Goal: Task Accomplishment & Management: Manage account settings

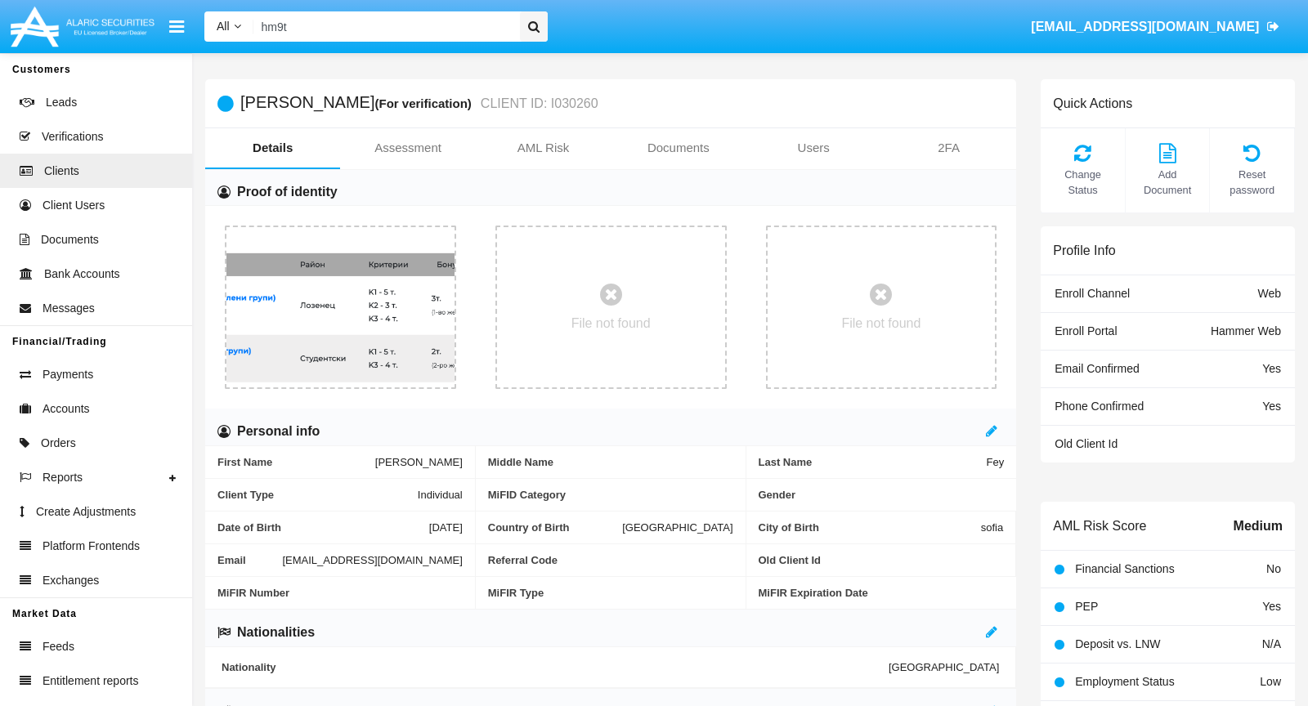
click at [462, 27] on input "hm9t" at bounding box center [383, 26] width 261 height 30
click at [404, 34] on input "Search" at bounding box center [383, 26] width 261 height 30
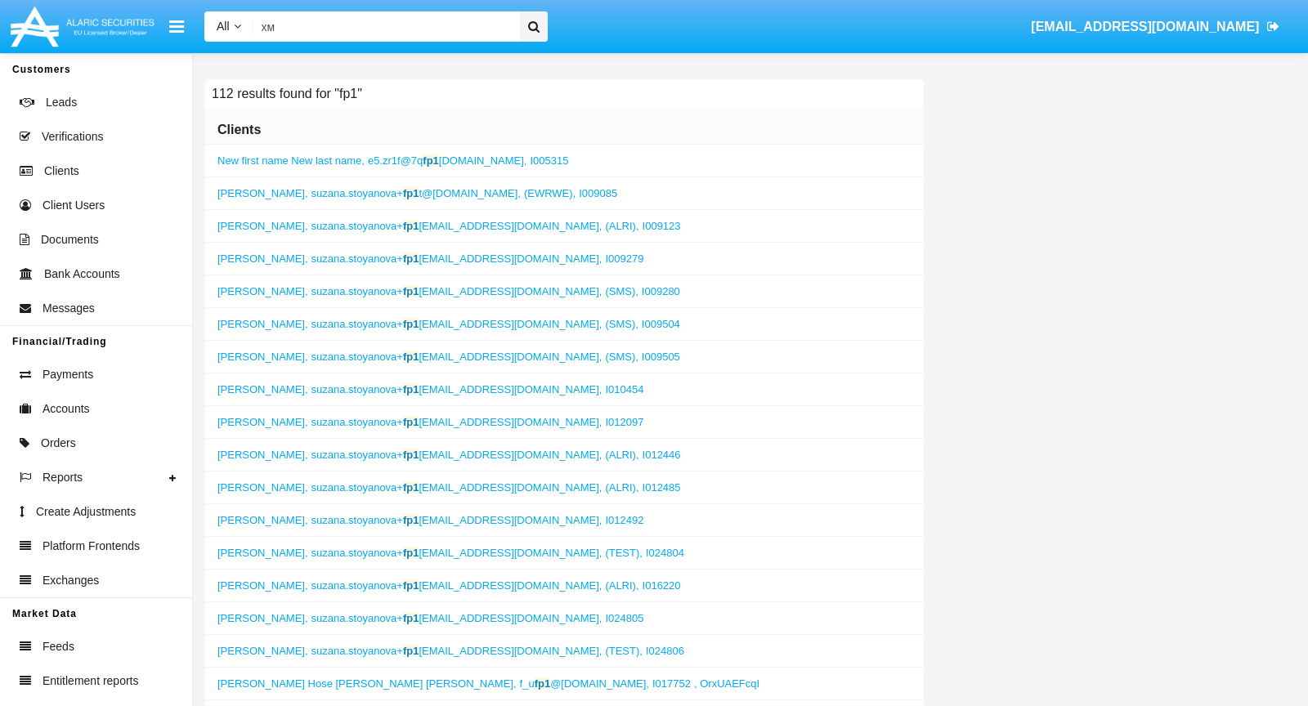
type input "х"
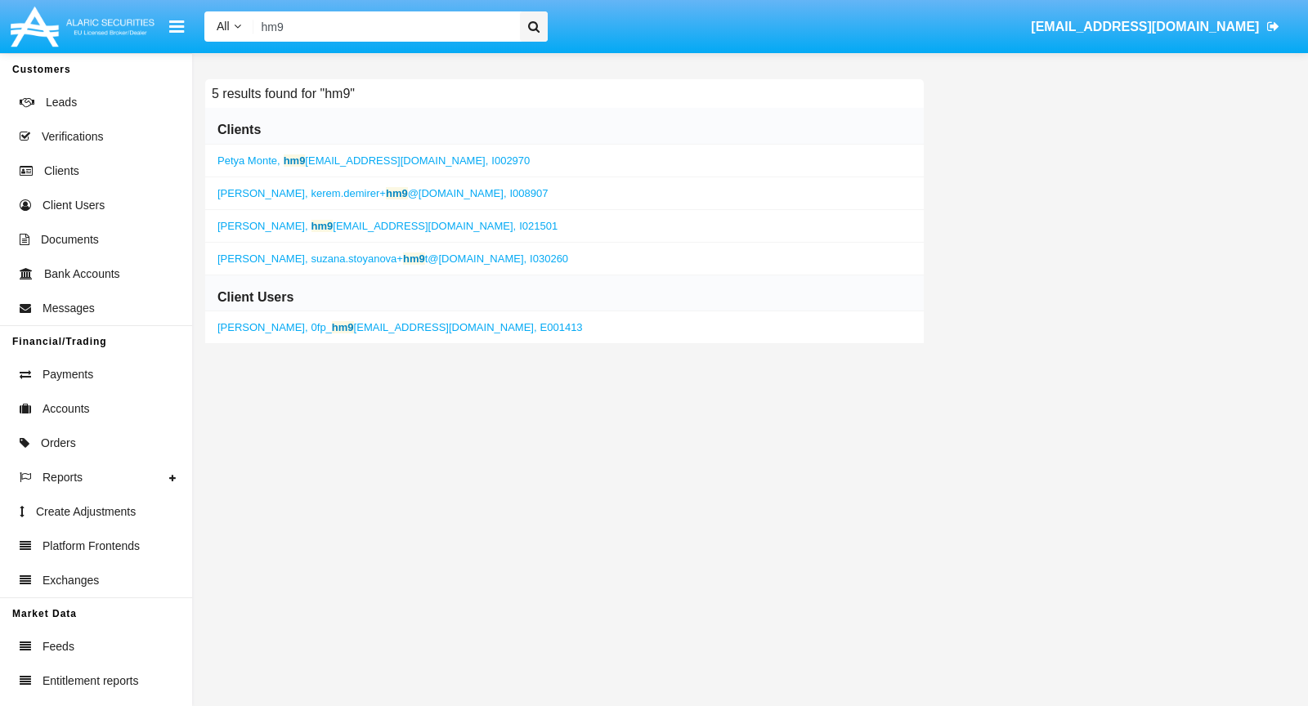
type input "hm9"
click at [311, 262] on span "suzana.stoyanova+ hm9 t@[DOMAIN_NAME]," at bounding box center [419, 259] width 216 height 12
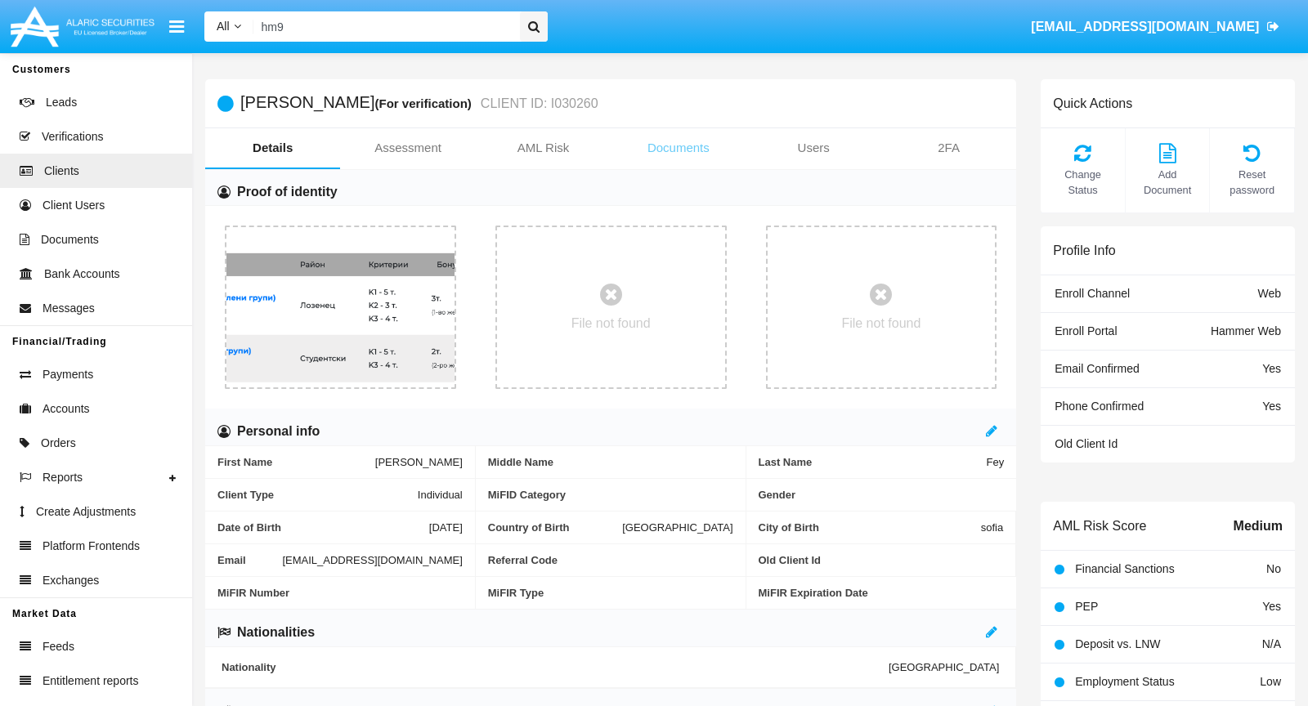
click at [712, 146] on link "Documents" at bounding box center [678, 147] width 135 height 39
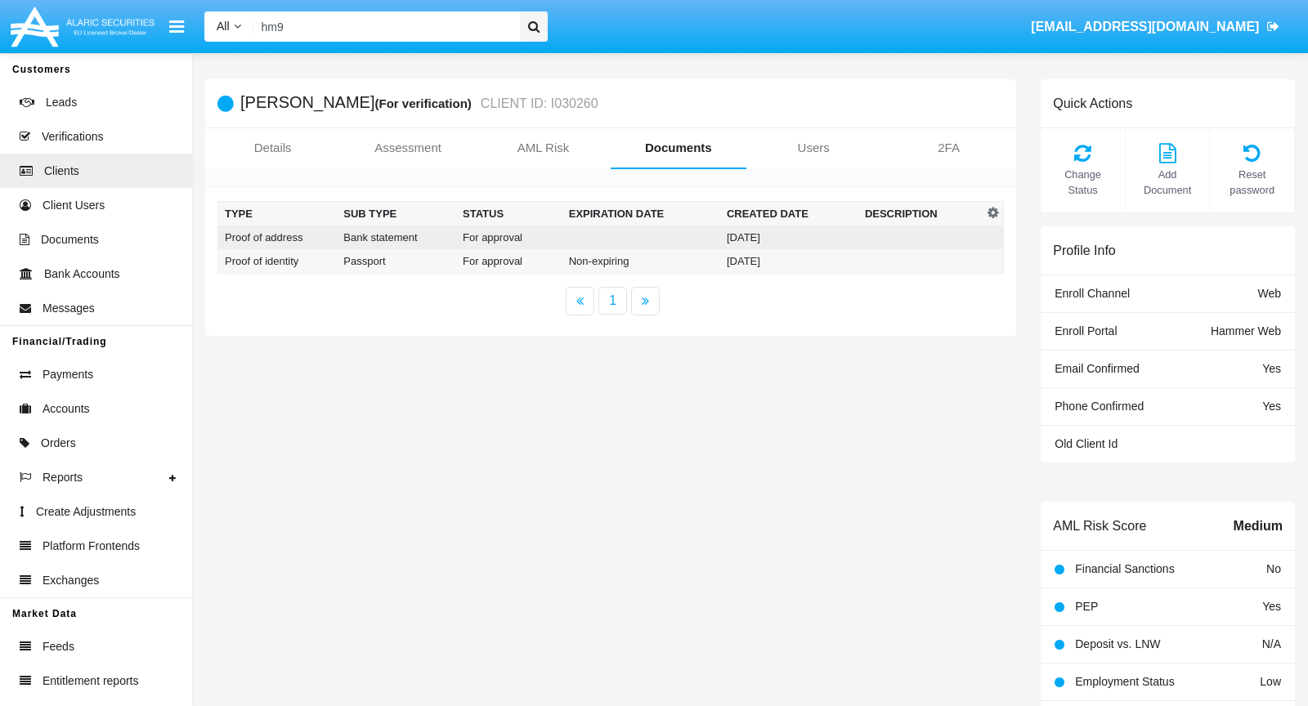
click at [448, 243] on td "Bank statement" at bounding box center [396, 238] width 119 height 24
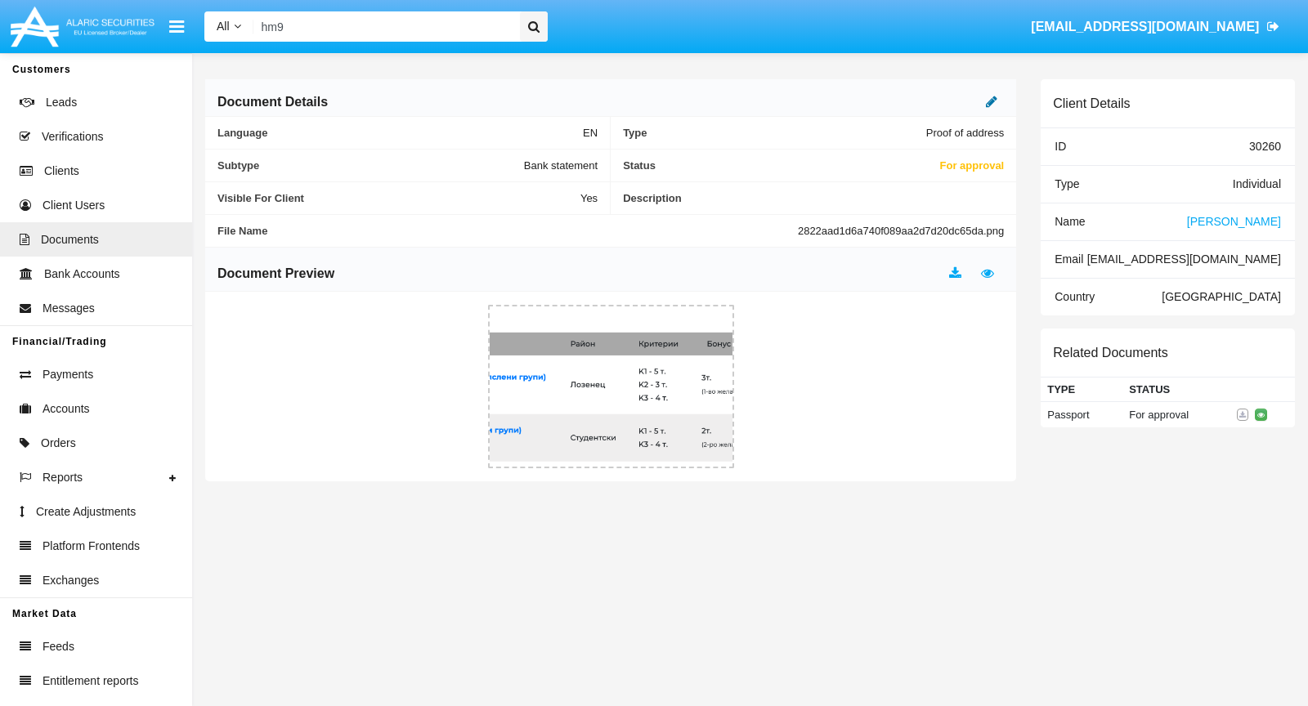
click at [994, 100] on icon at bounding box center [991, 101] width 11 height 13
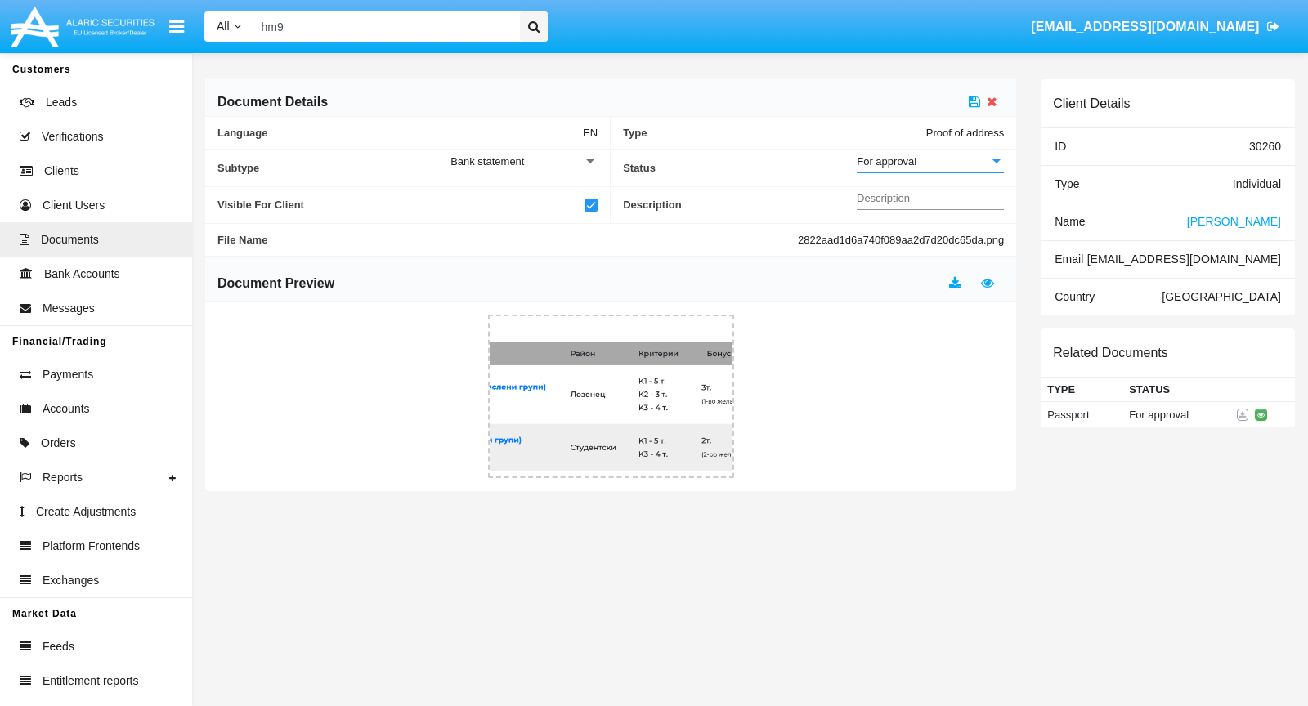
click at [943, 155] on div "For approval" at bounding box center [923, 162] width 132 height 14
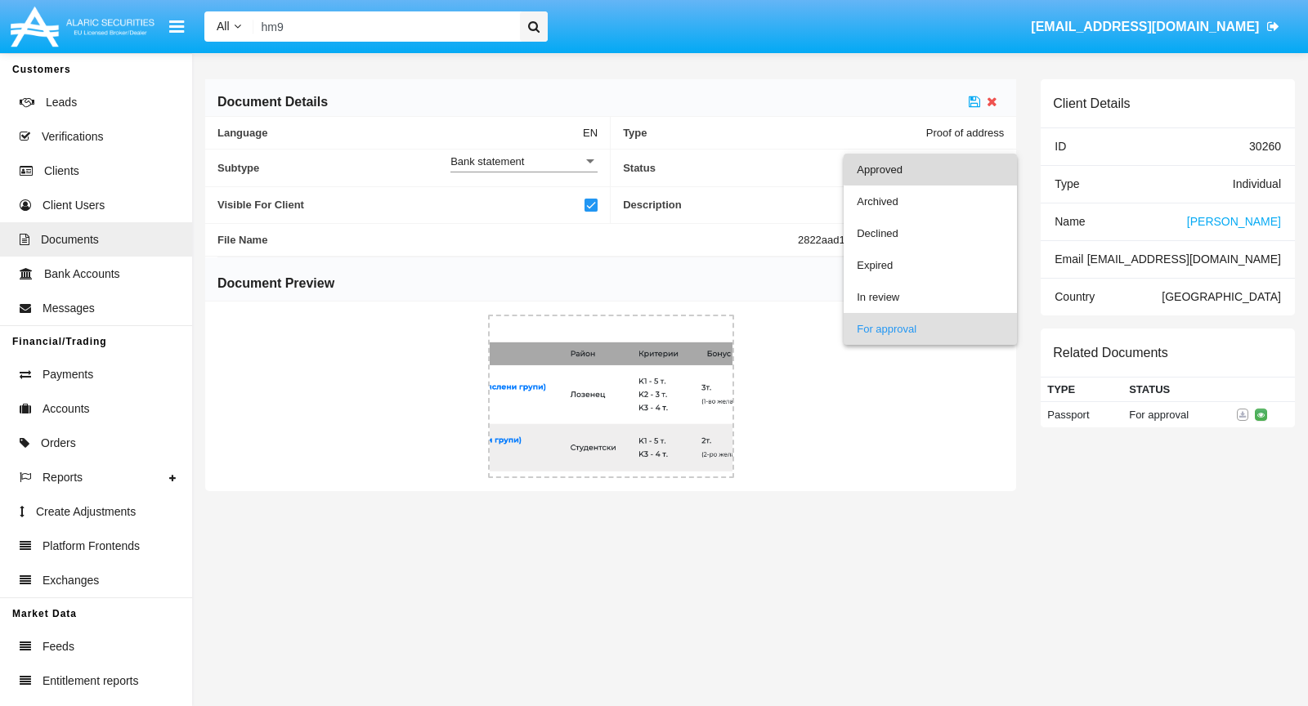
click at [943, 155] on span "Approved" at bounding box center [930, 170] width 147 height 32
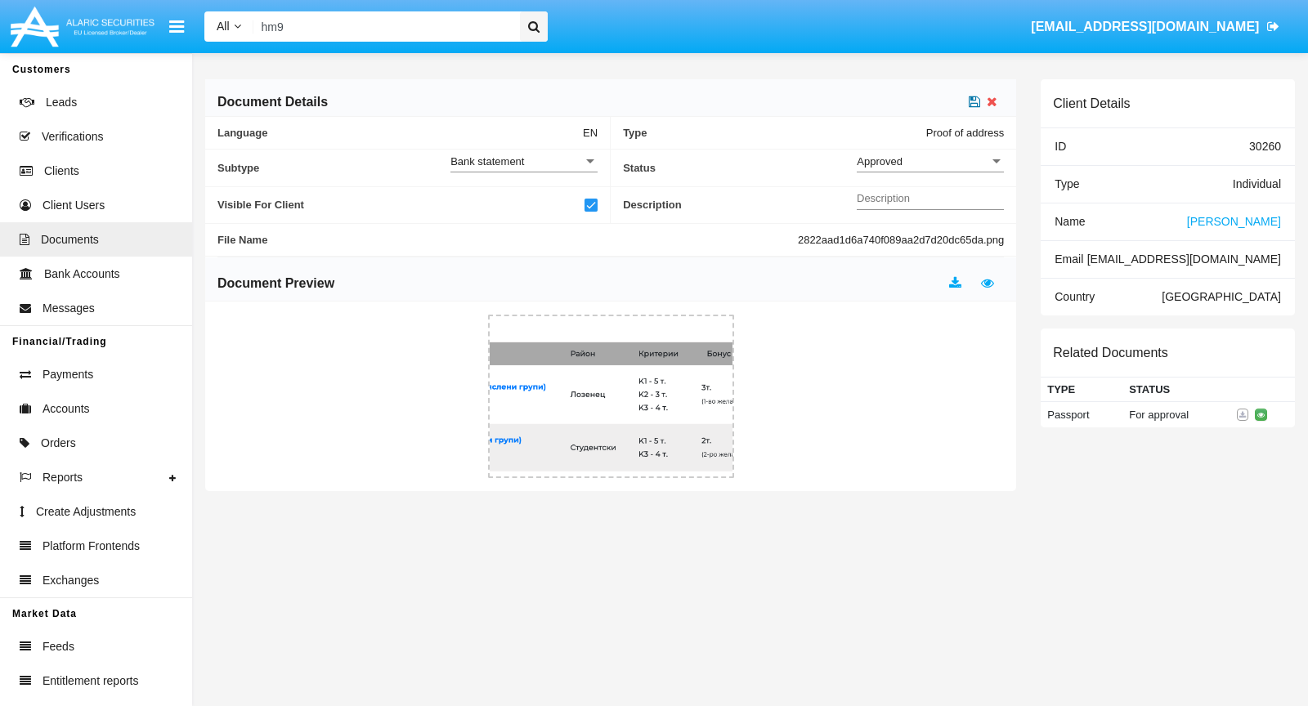
click at [976, 96] on icon at bounding box center [974, 101] width 11 height 13
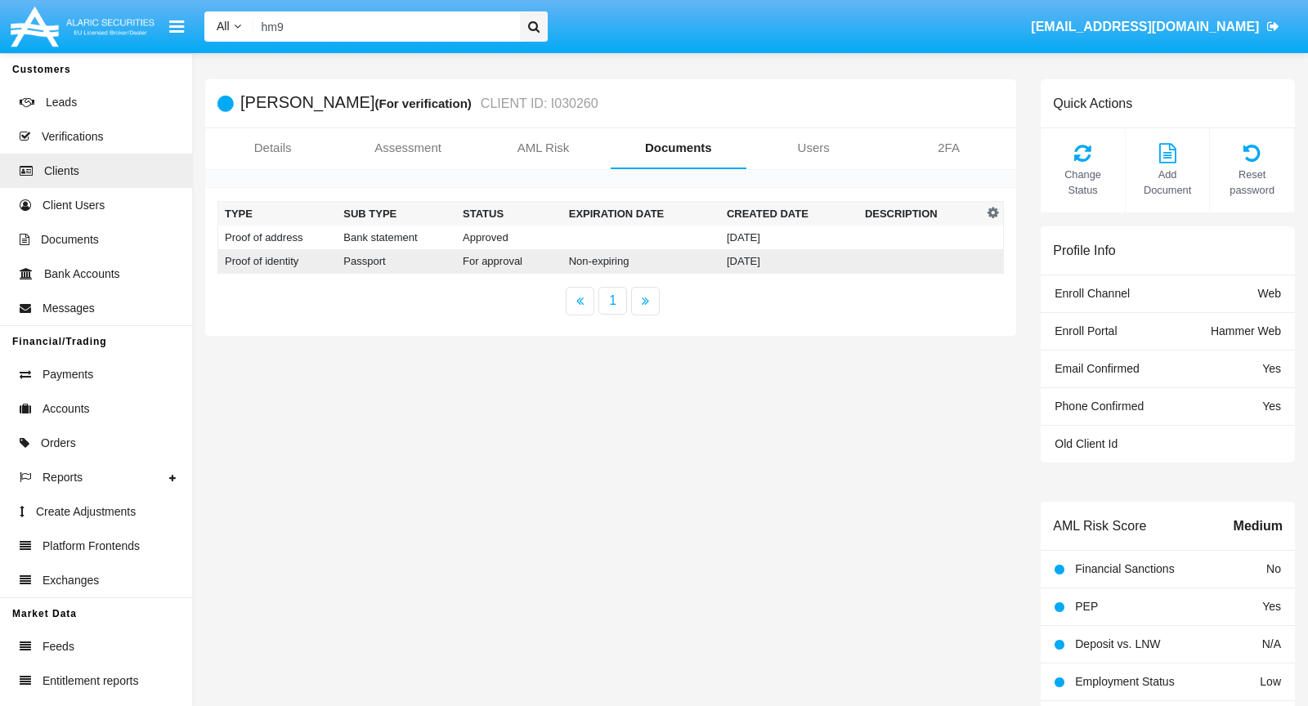
click at [791, 258] on td "[DATE]" at bounding box center [789, 261] width 138 height 25
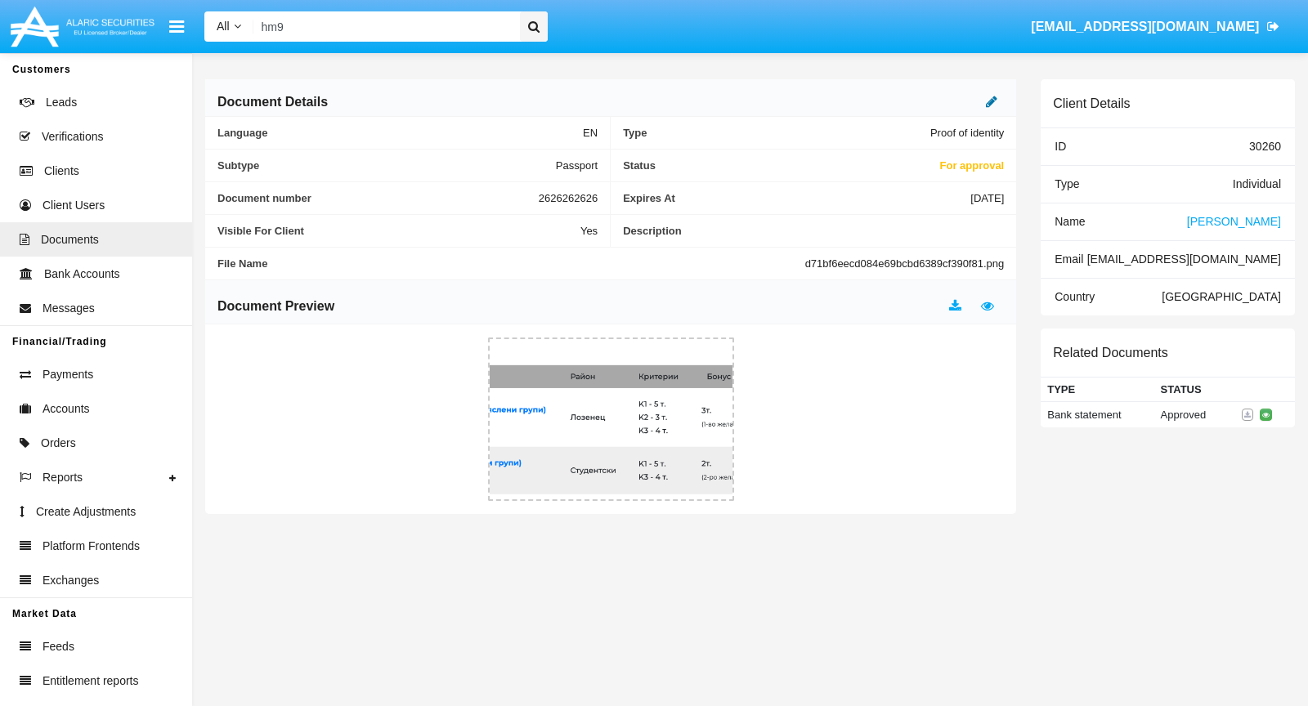
click at [990, 105] on icon at bounding box center [991, 101] width 11 height 13
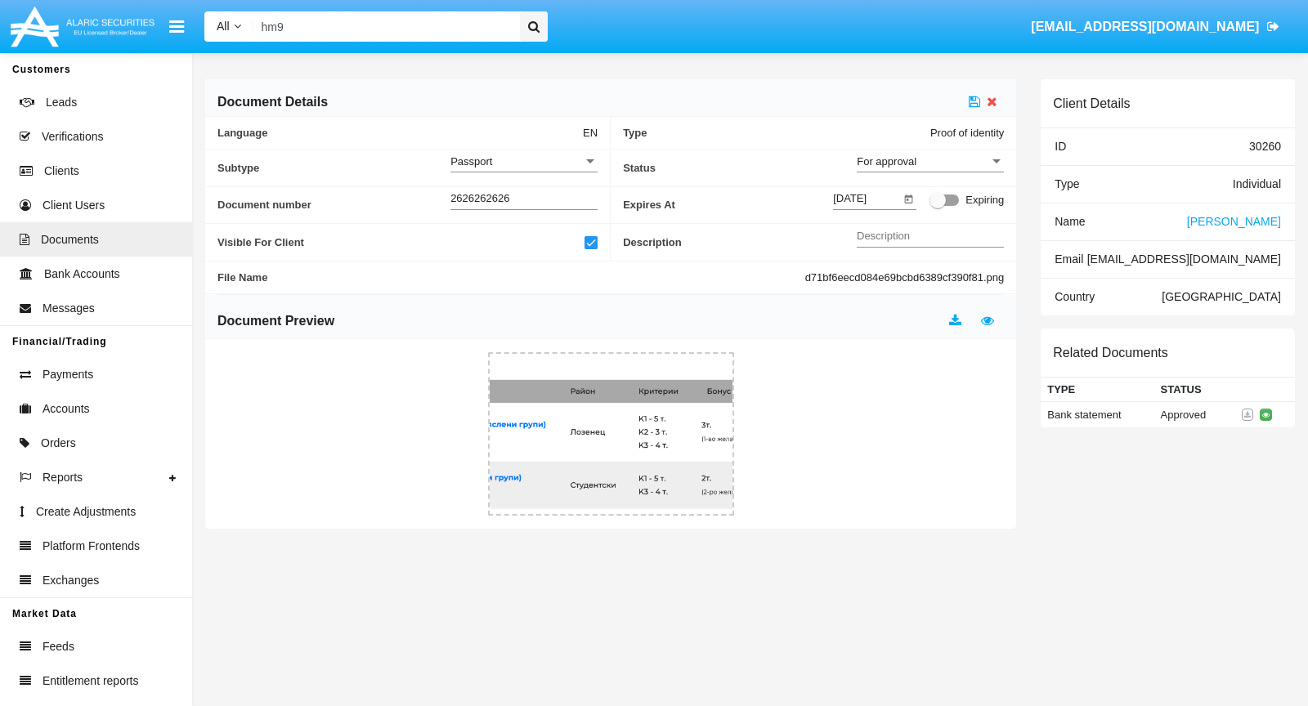
click at [976, 166] on div "For approval" at bounding box center [923, 162] width 132 height 14
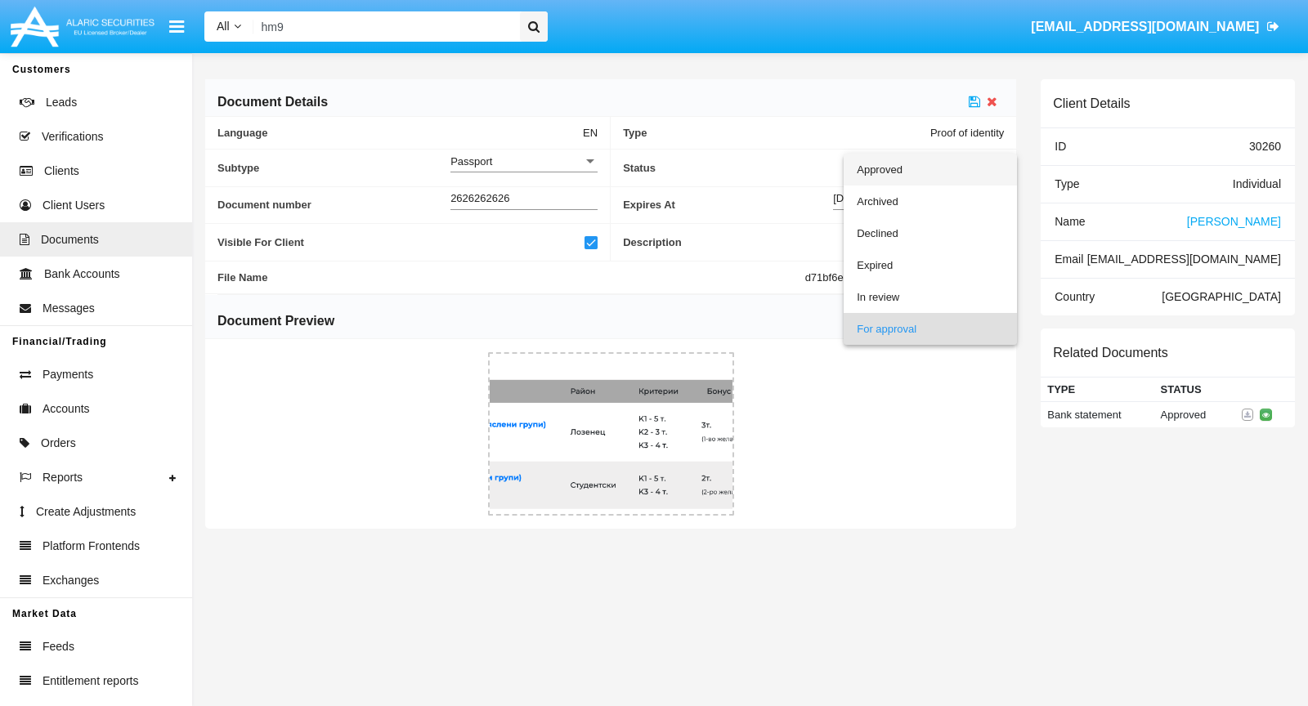
click at [976, 167] on span "Approved" at bounding box center [930, 170] width 147 height 32
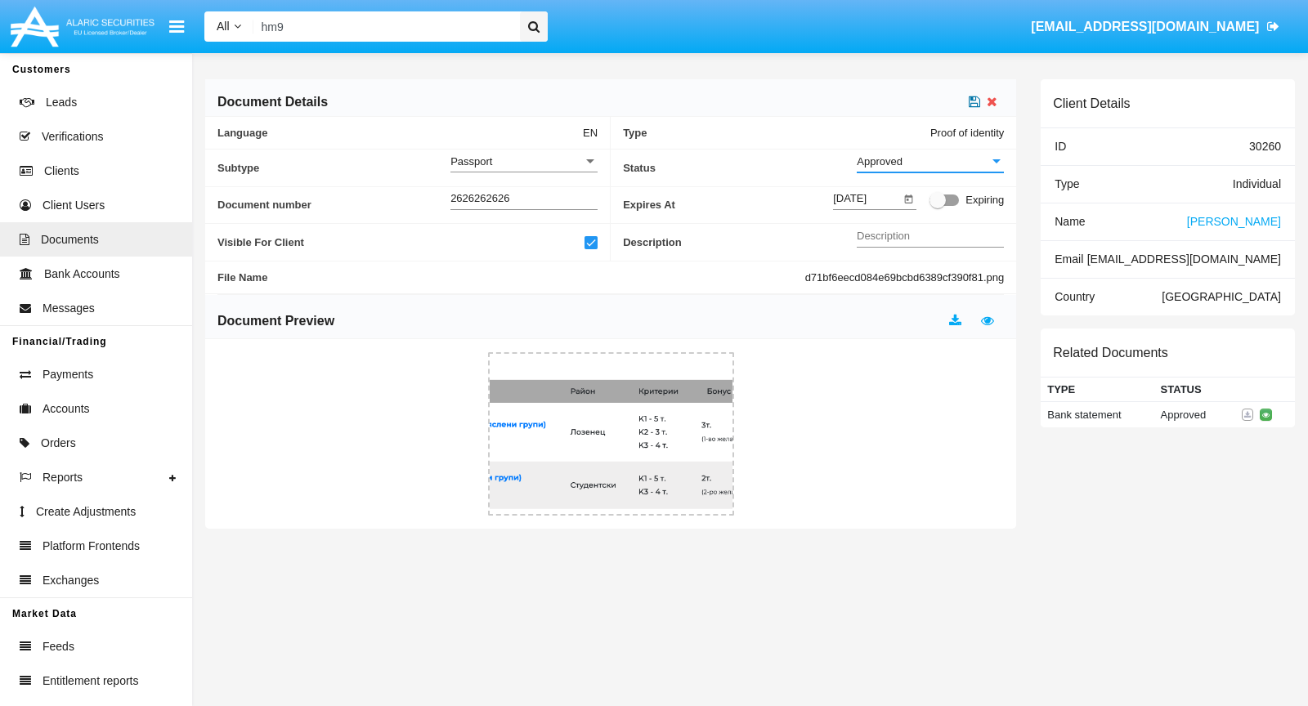
click at [970, 101] on icon at bounding box center [974, 101] width 11 height 13
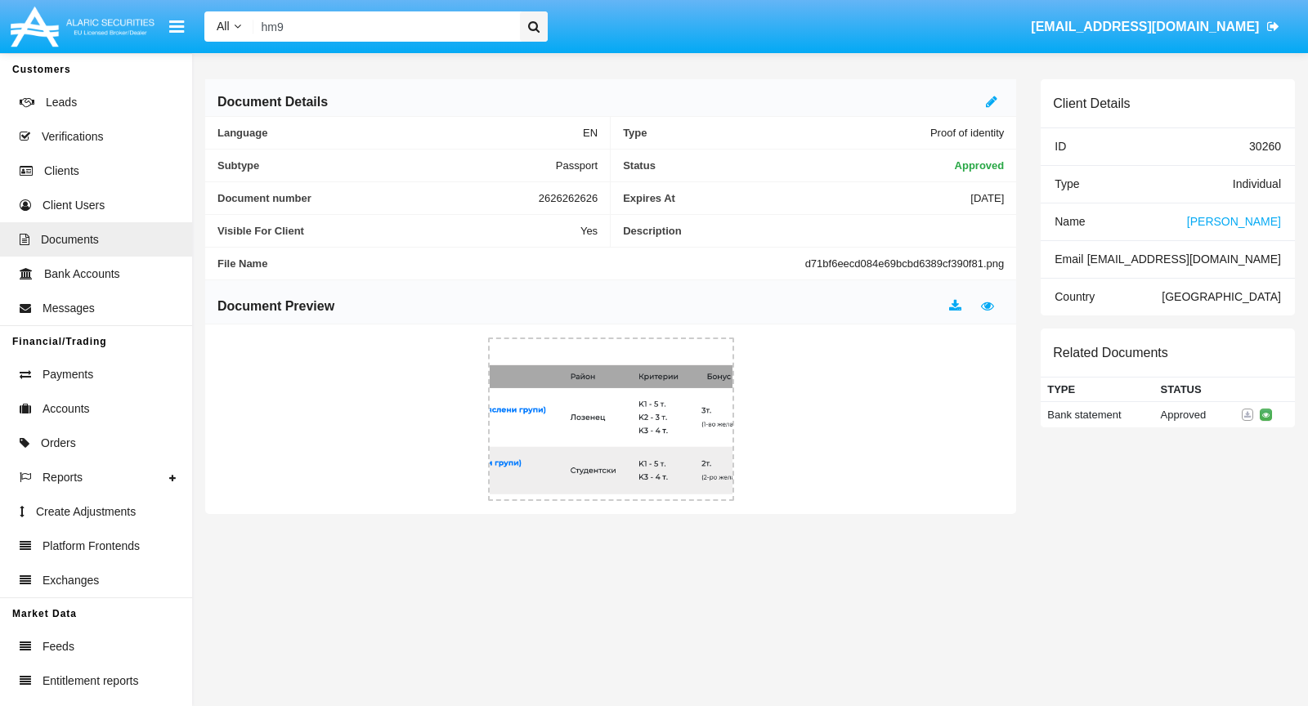
click at [1261, 224] on span "[PERSON_NAME]" at bounding box center [1234, 221] width 94 height 13
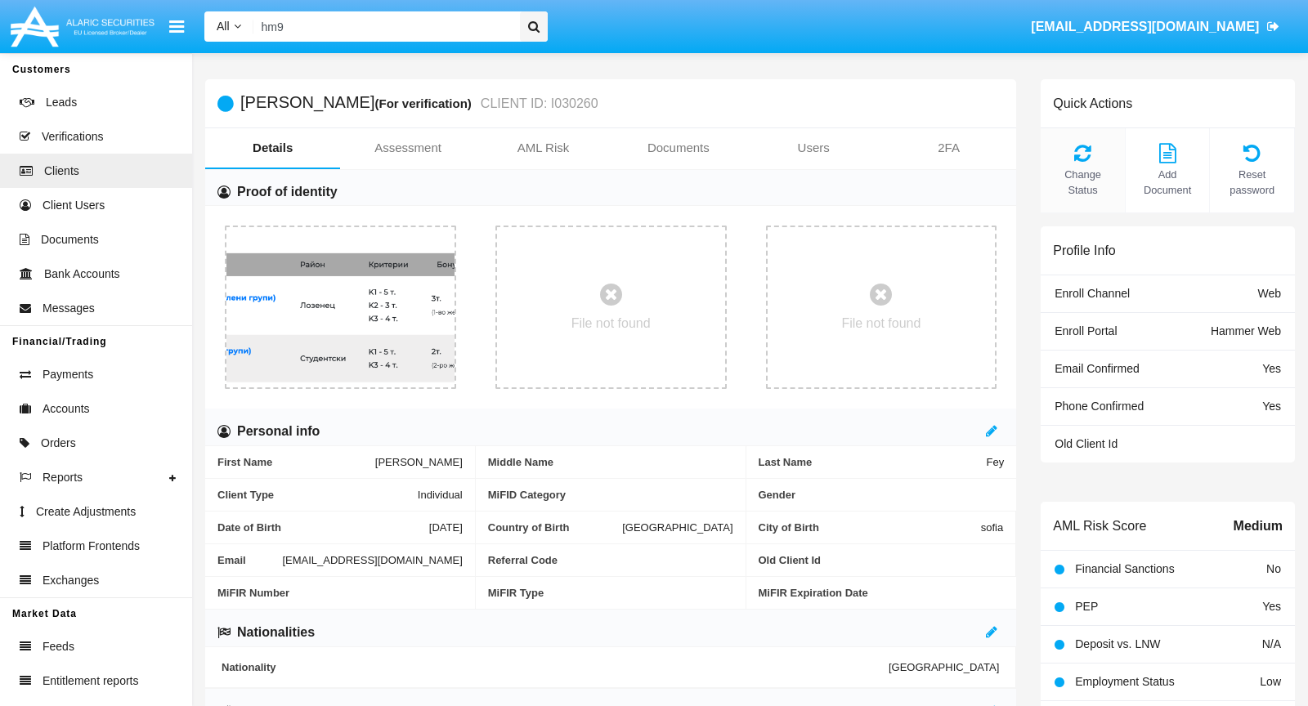
click at [1076, 161] on icon at bounding box center [1083, 153] width 68 height 20
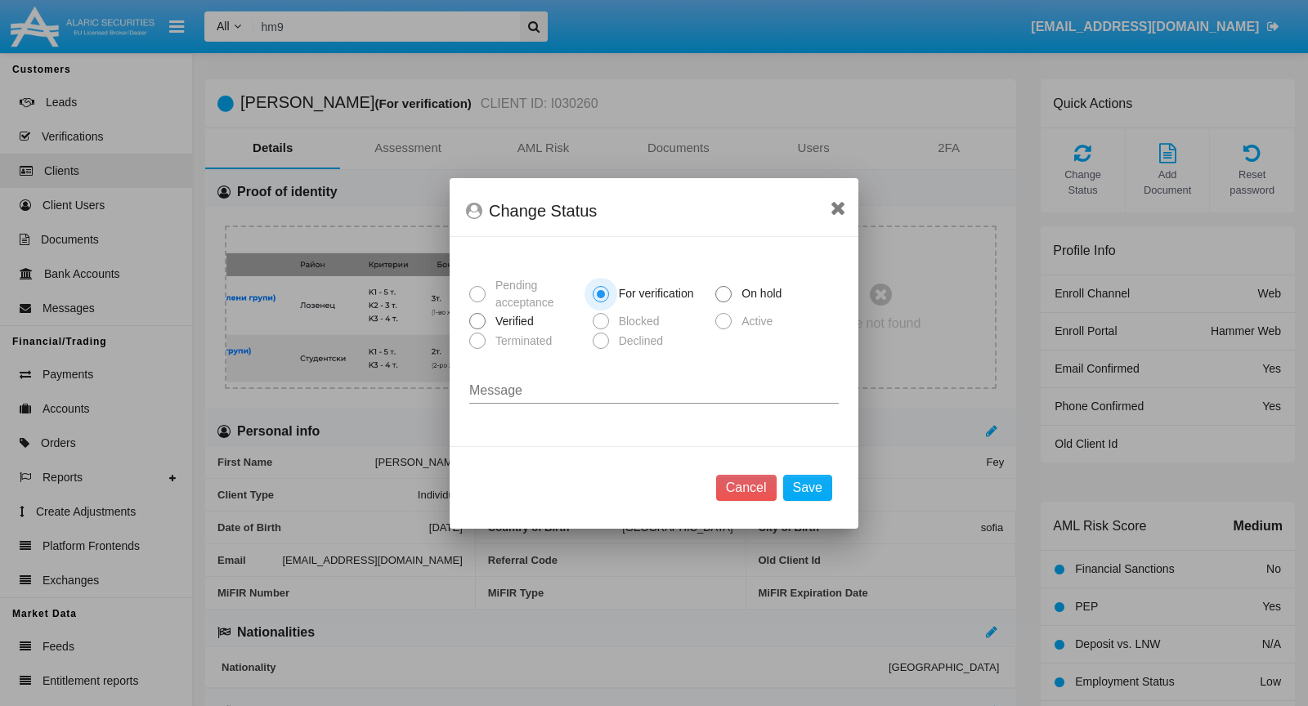
click at [517, 321] on span "Verified" at bounding box center [512, 321] width 52 height 17
click at [477, 329] on input "Verified" at bounding box center [477, 329] width 1 height 1
radio input "true"
click at [804, 481] on button "Save" at bounding box center [807, 488] width 49 height 26
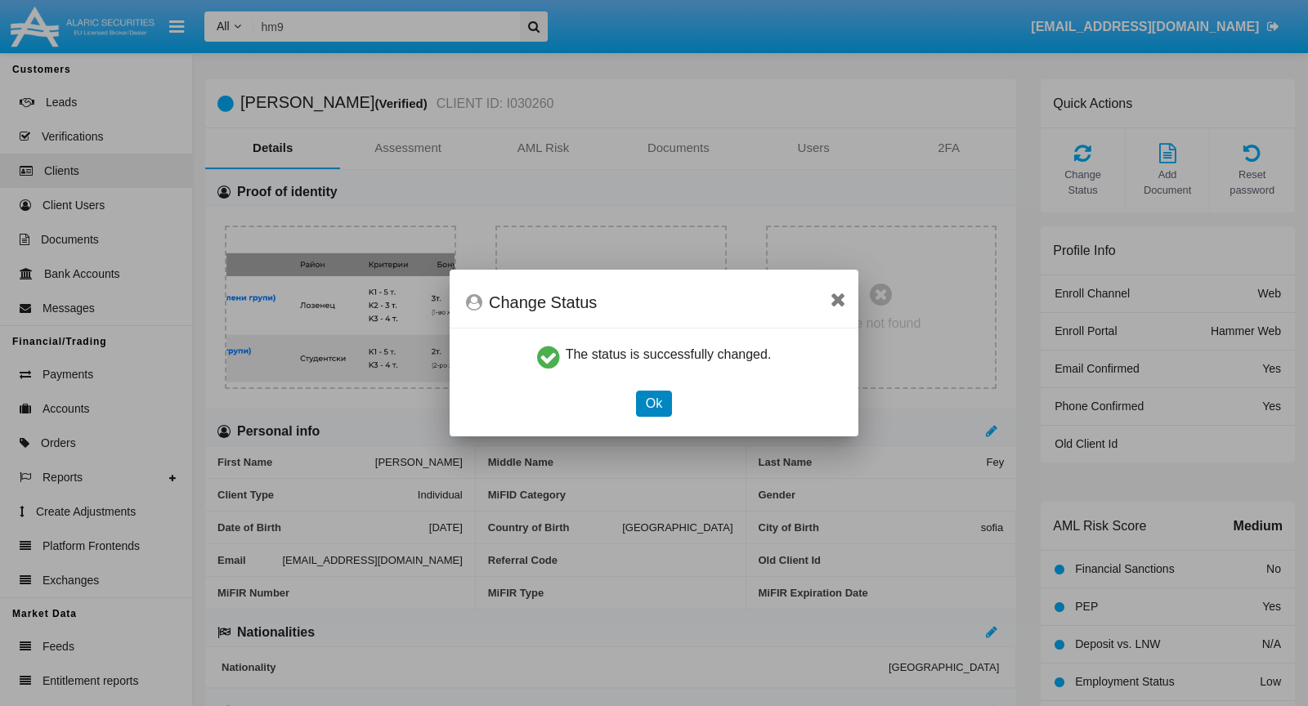
click at [650, 416] on button "Ok" at bounding box center [654, 404] width 36 height 26
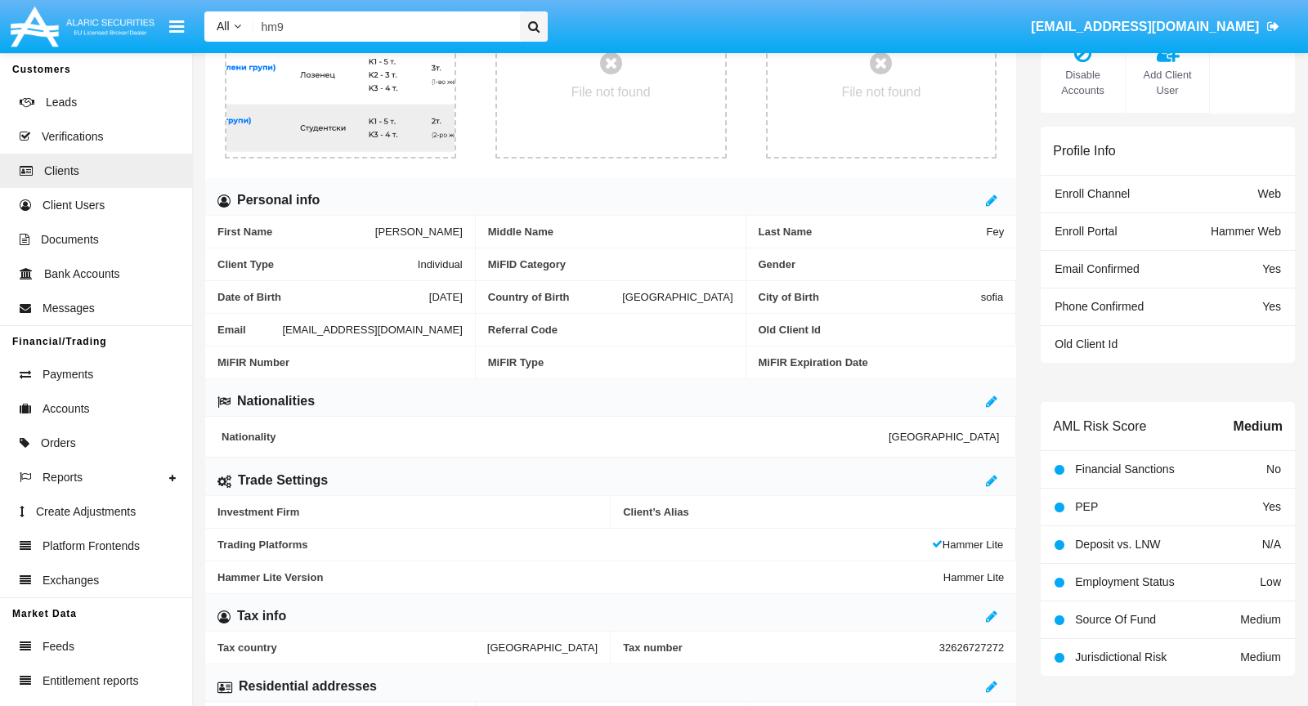
scroll to position [283, 0]
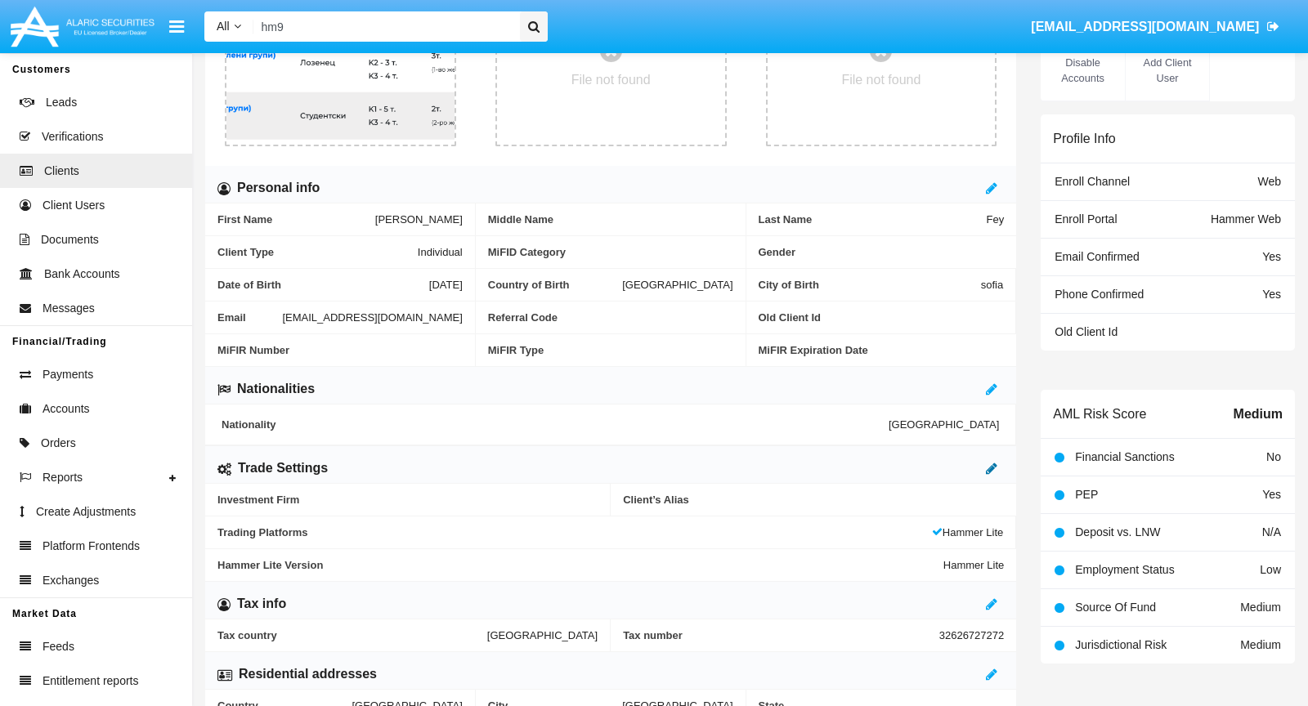
click at [992, 475] on icon at bounding box center [991, 468] width 11 height 13
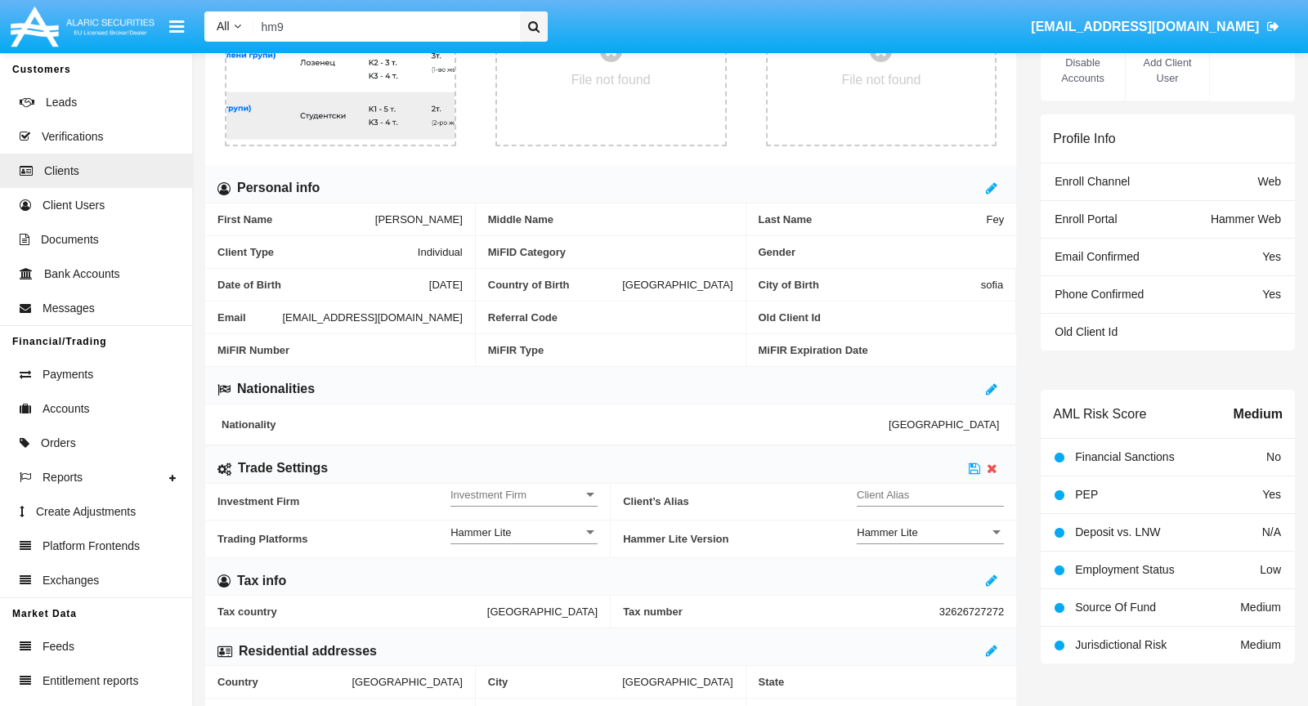
click at [919, 496] on input "Client Alias" at bounding box center [930, 495] width 147 height 14
type input "TEST"
click at [506, 502] on span "Investment Firm" at bounding box center [516, 495] width 132 height 14
click at [507, 504] on span "No" at bounding box center [524, 512] width 147 height 32
click at [974, 475] on icon at bounding box center [974, 468] width 11 height 13
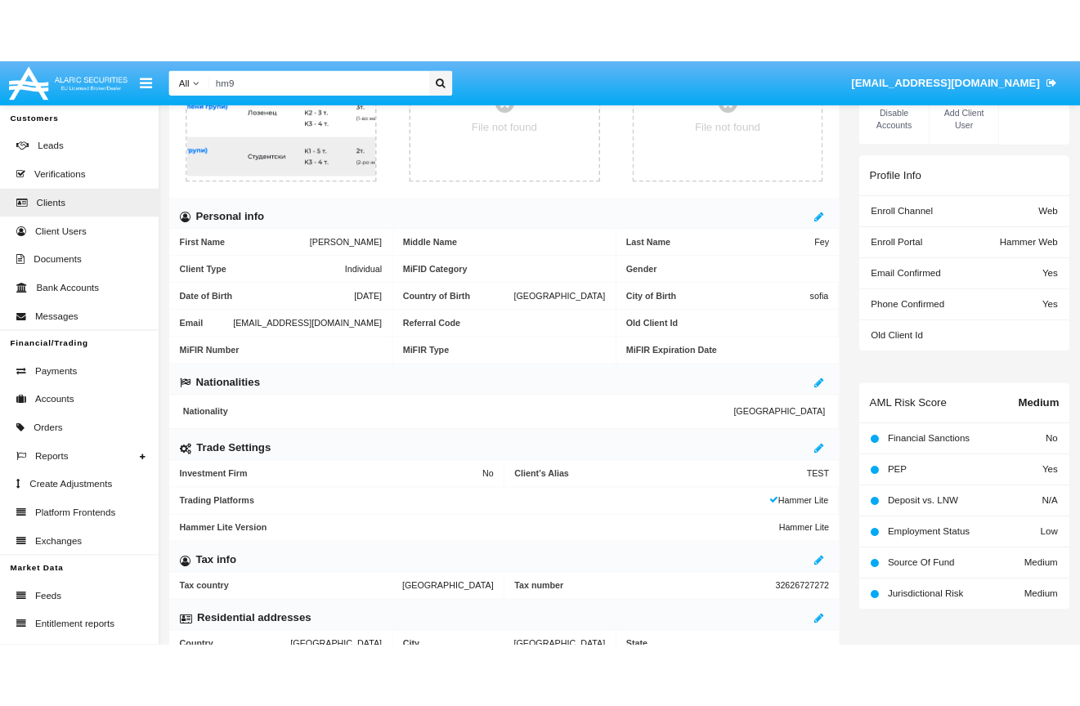
scroll to position [0, 0]
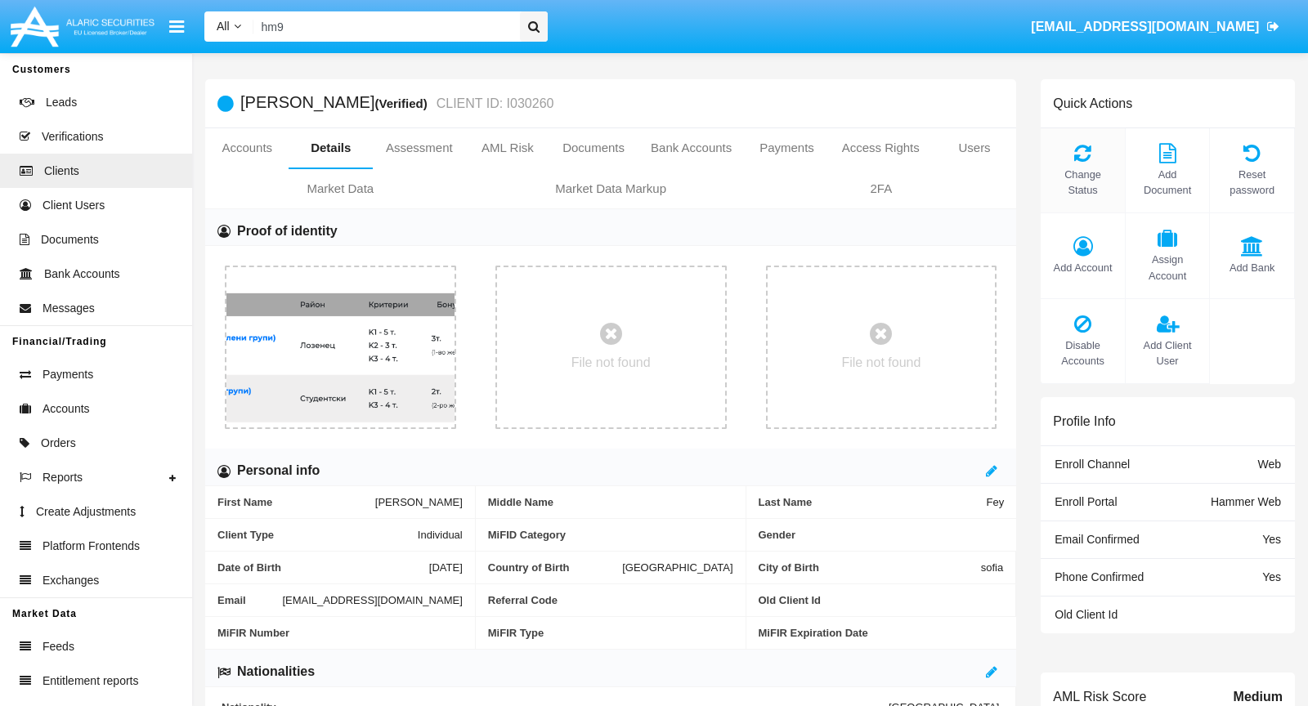
click at [1095, 168] on span "Change Status" at bounding box center [1083, 182] width 68 height 31
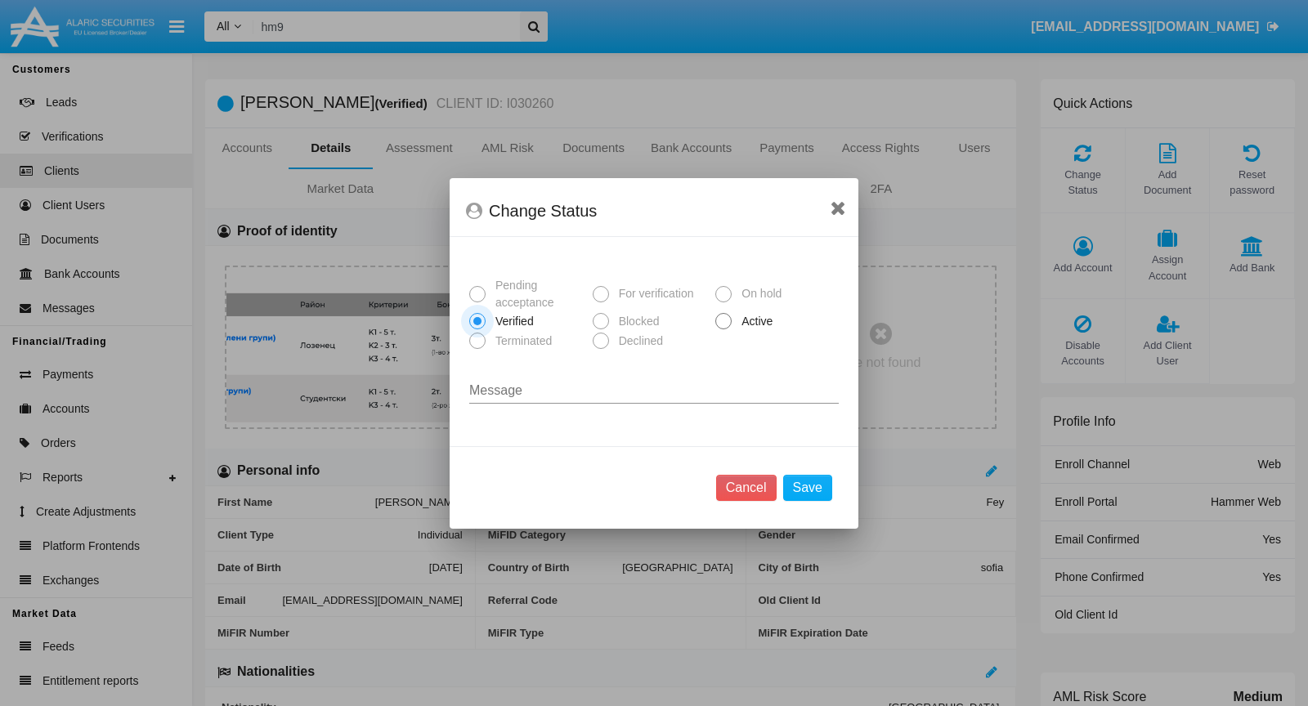
click at [757, 318] on span "Active" at bounding box center [754, 321] width 45 height 17
click at [723, 329] on input "Active" at bounding box center [723, 329] width 1 height 1
radio input "true"
click at [808, 478] on button "Save" at bounding box center [807, 488] width 49 height 26
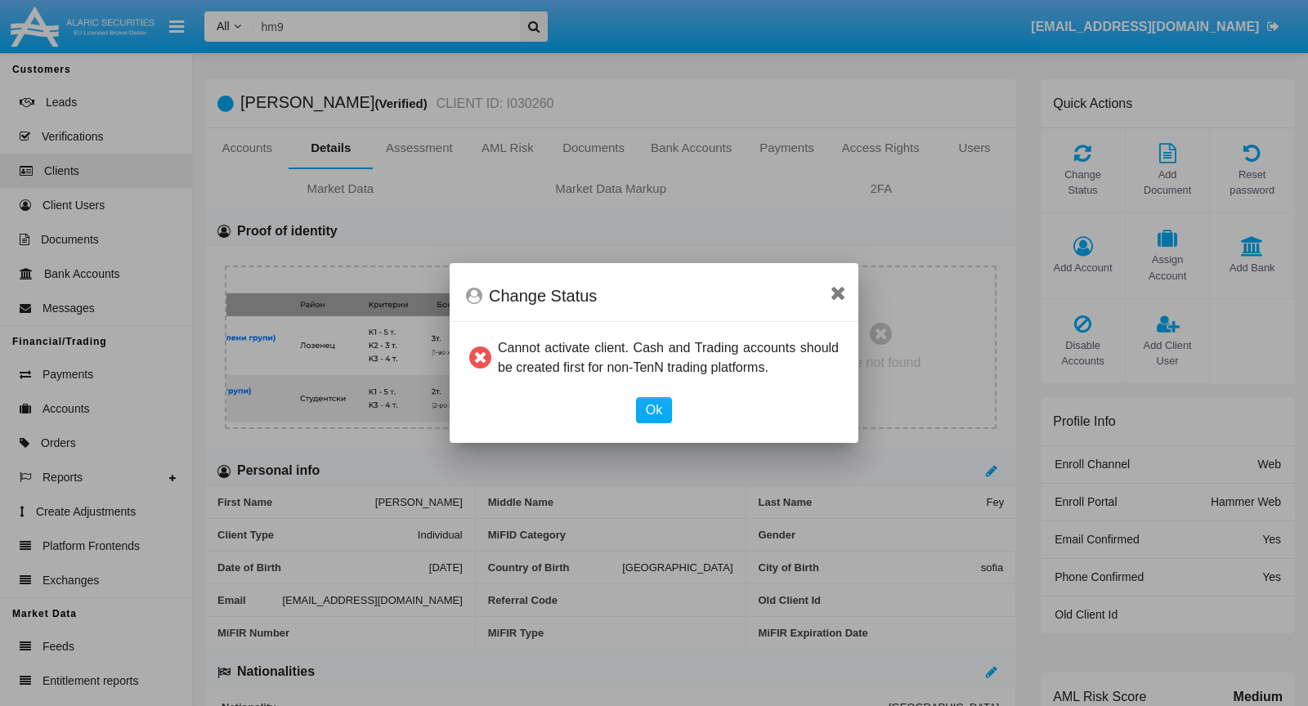
click at [656, 428] on mat-dialog-container "Change Status Cannot activate client. Cash and Trading accounts should be creat…" at bounding box center [654, 353] width 409 height 180
click at [647, 422] on button "Ok" at bounding box center [654, 410] width 36 height 26
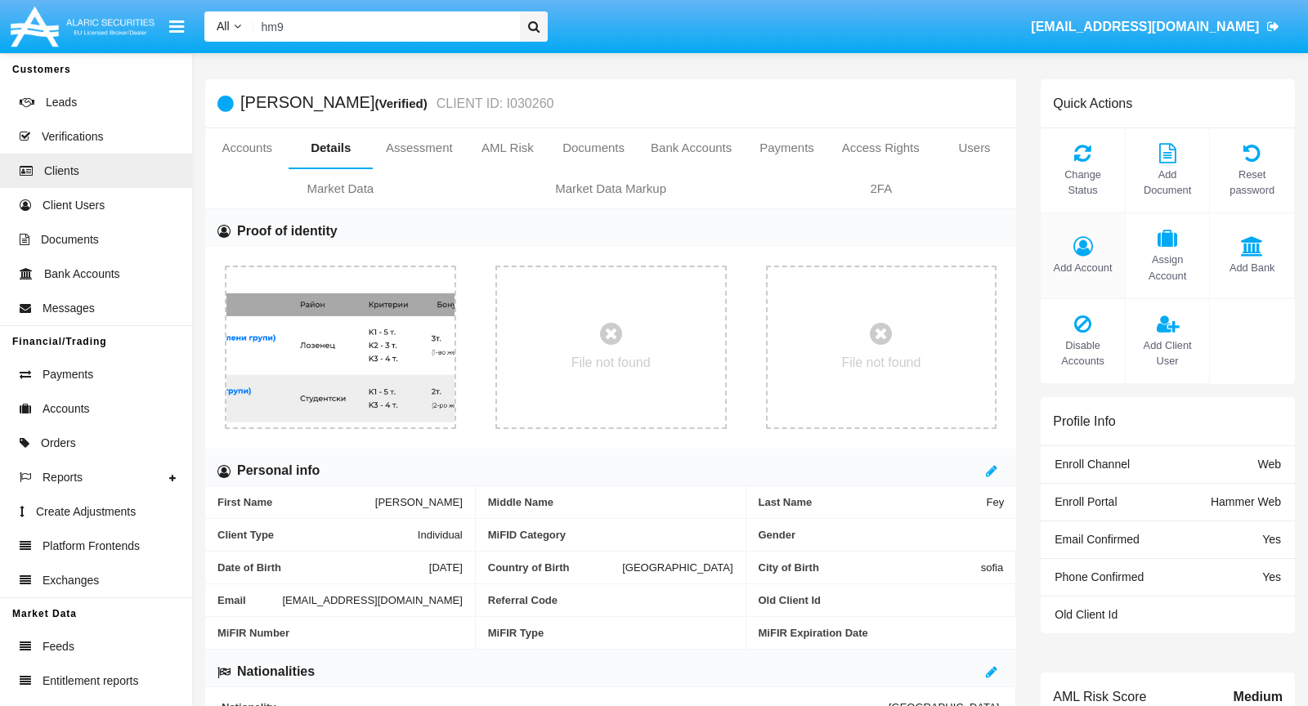
click at [1068, 233] on div "Add Account" at bounding box center [1083, 255] width 85 height 85
click at [1091, 257] on div "Add Account" at bounding box center [1083, 255] width 85 height 85
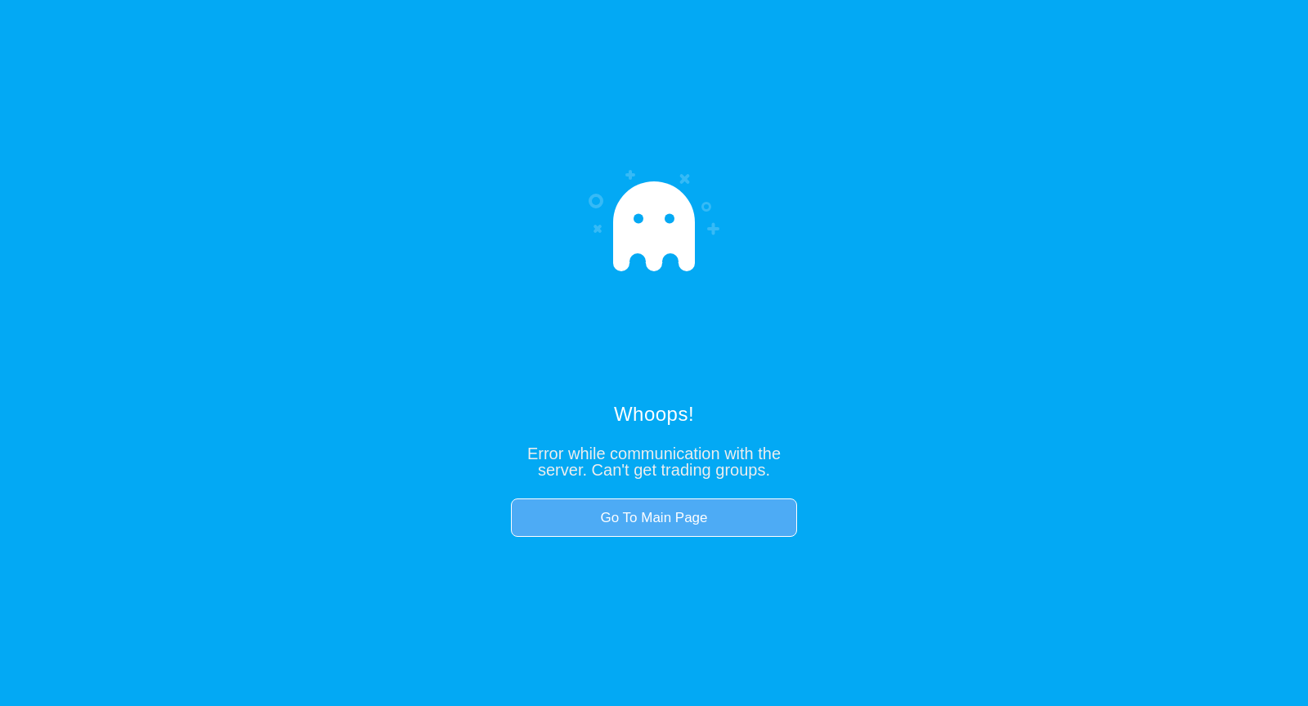
click at [761, 503] on link "Go To Main Page" at bounding box center [654, 518] width 286 height 39
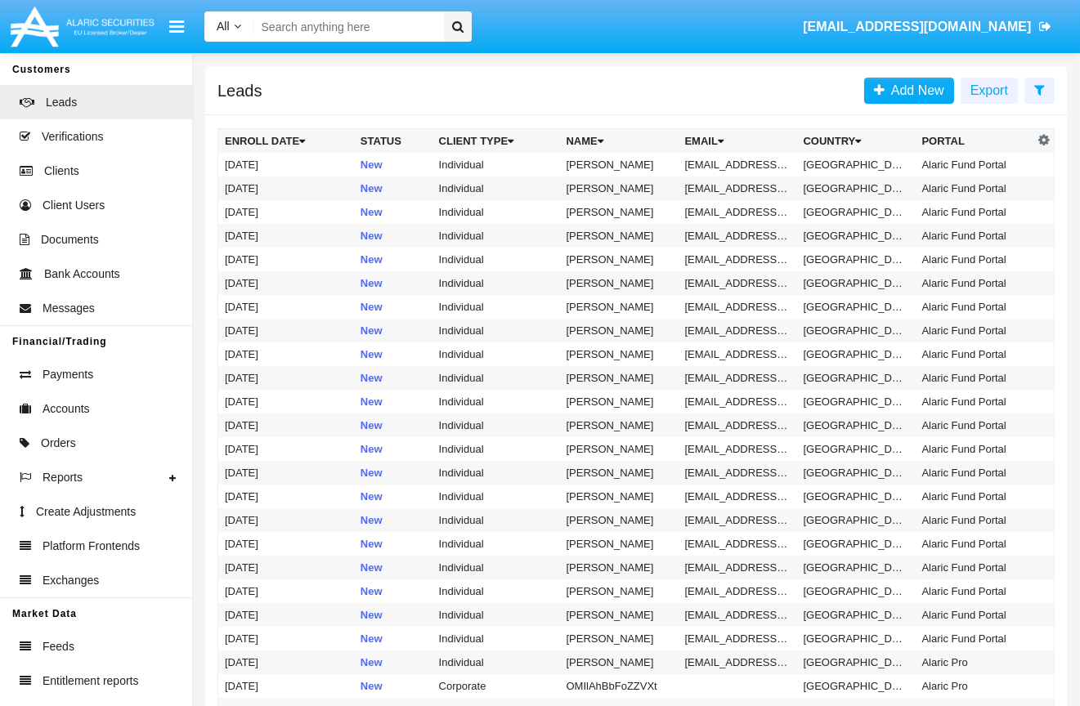
click at [304, 25] on input "Search" at bounding box center [345, 26] width 185 height 30
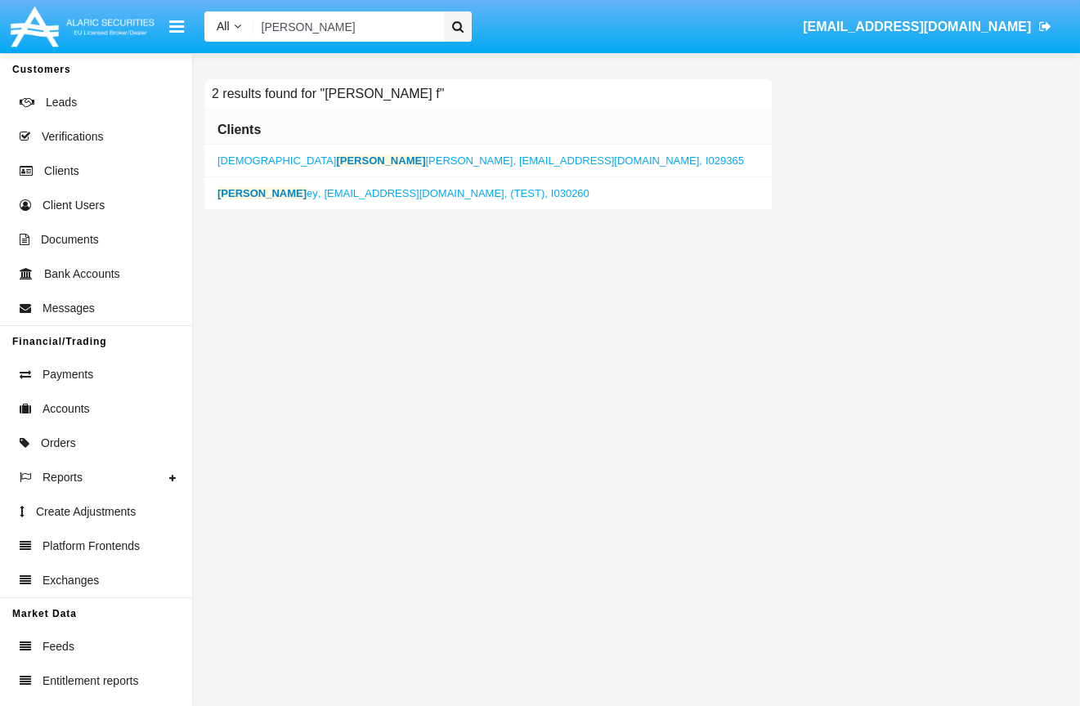
type input "[PERSON_NAME]"
click at [324, 188] on span "[EMAIL_ADDRESS][DOMAIN_NAME]," at bounding box center [415, 193] width 183 height 12
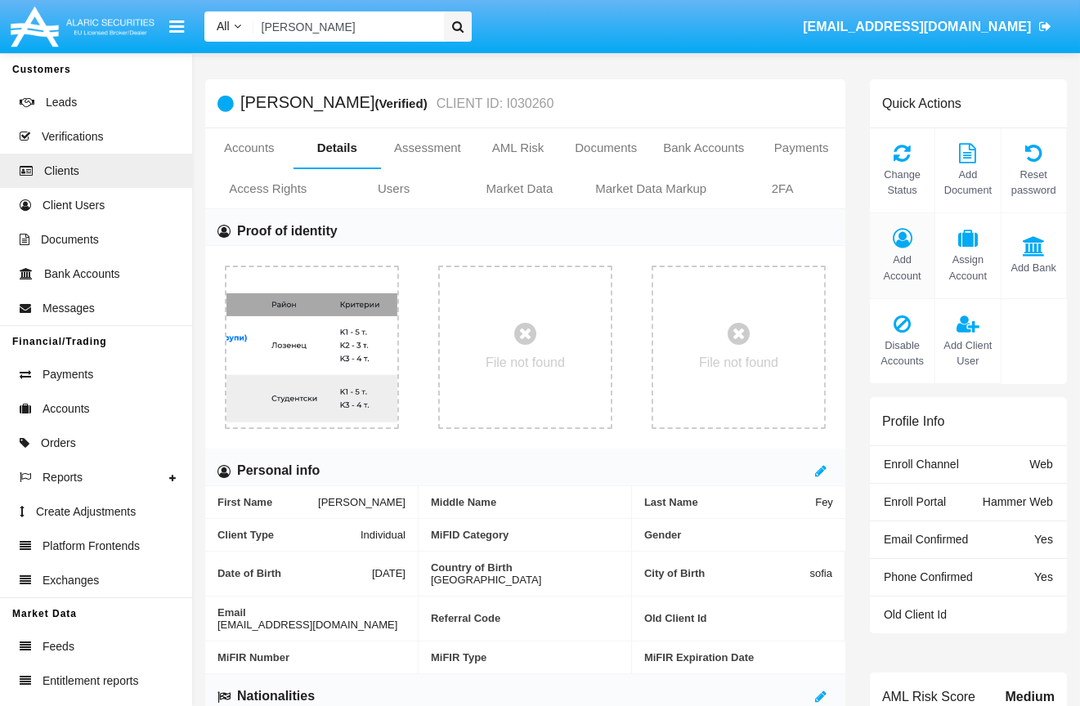
click at [900, 264] on div "Add Account" at bounding box center [902, 255] width 65 height 85
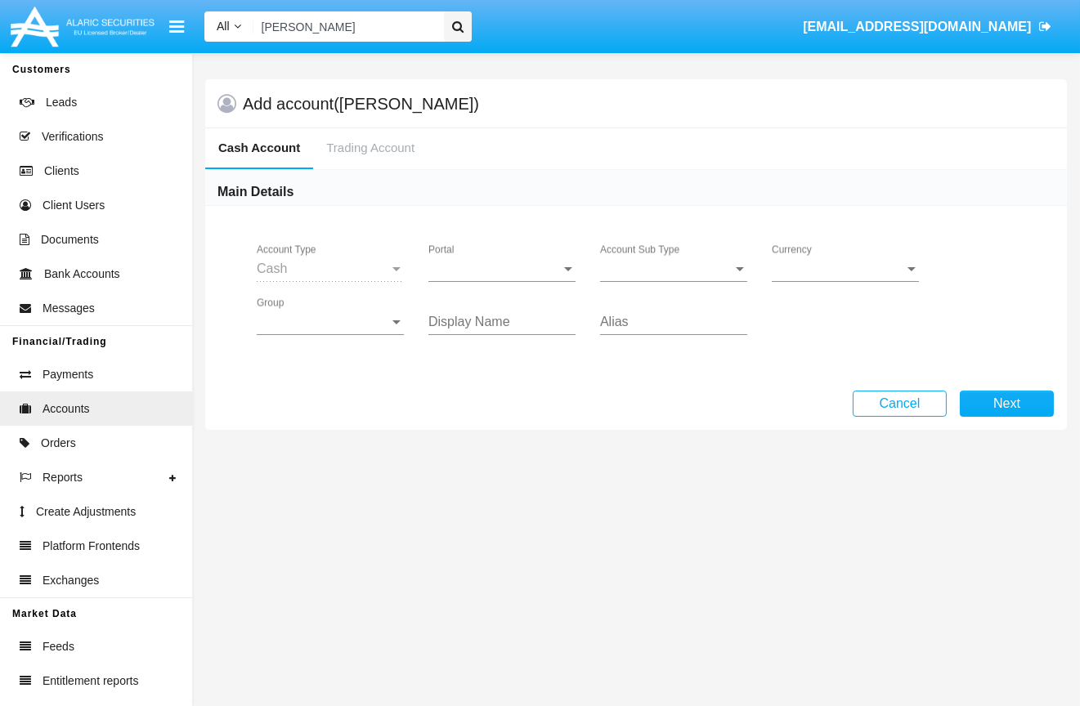
click at [517, 277] on div "Portal Portal" at bounding box center [501, 263] width 147 height 37
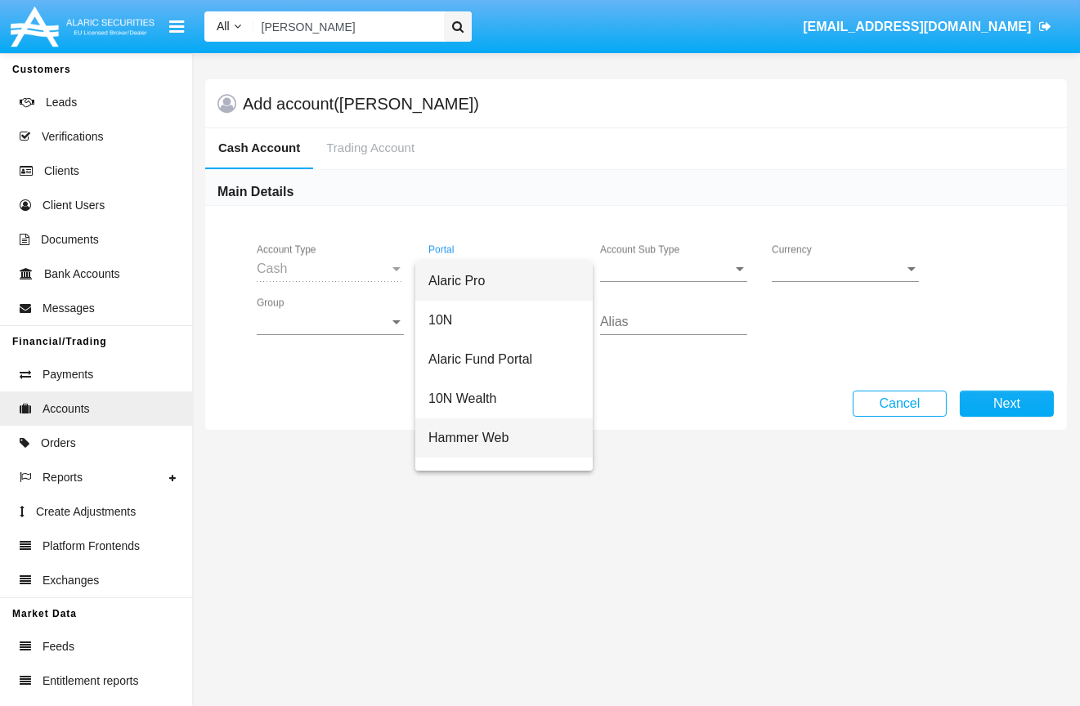
click at [469, 455] on span "Hammer Web" at bounding box center [503, 438] width 151 height 39
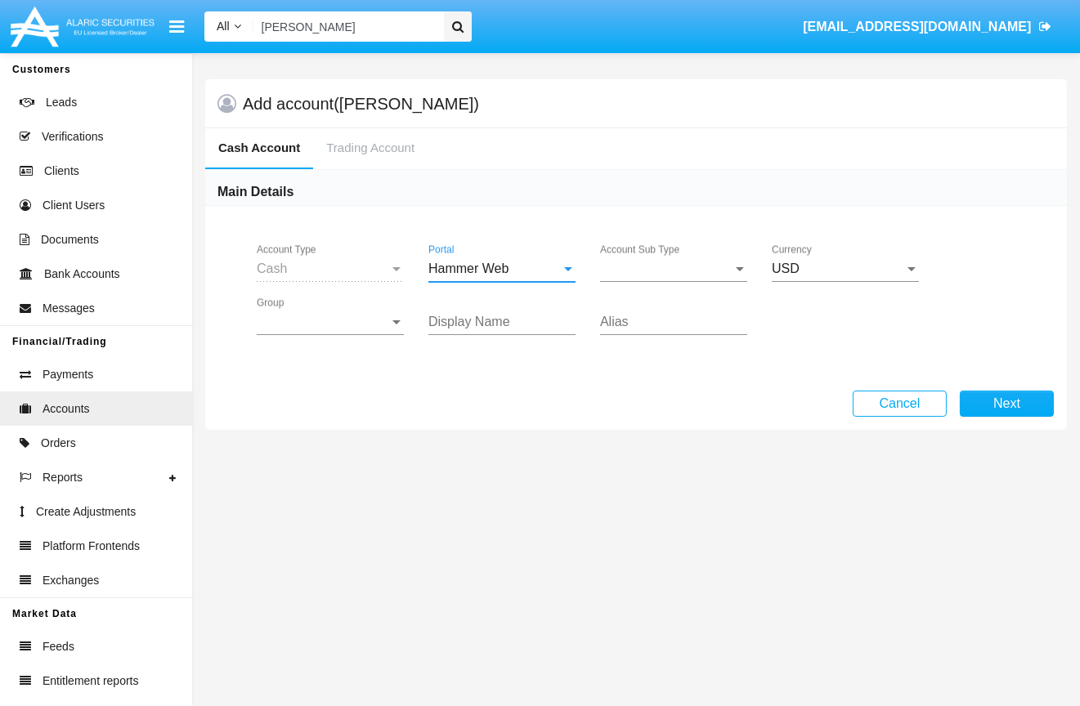
click at [667, 265] on span "Account Sub Type" at bounding box center [666, 269] width 132 height 15
click at [663, 287] on span "Trading Cash" at bounding box center [673, 281] width 147 height 39
click at [331, 322] on span "Group" at bounding box center [323, 322] width 132 height 15
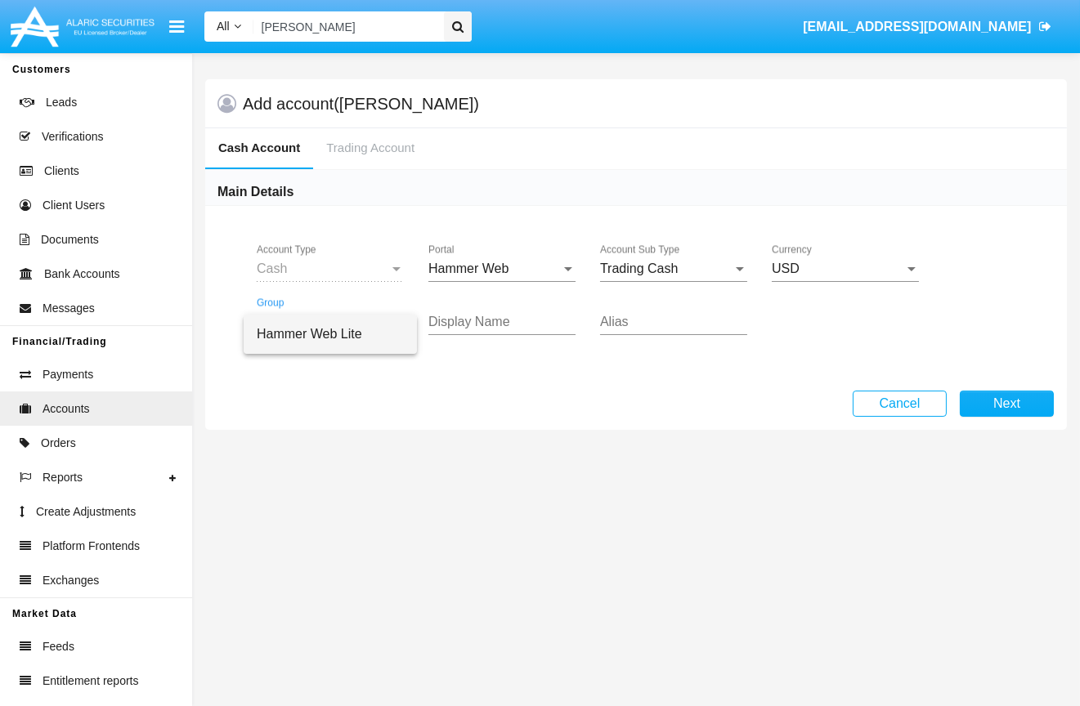
click at [331, 322] on span "Hammer Web Lite" at bounding box center [330, 334] width 147 height 39
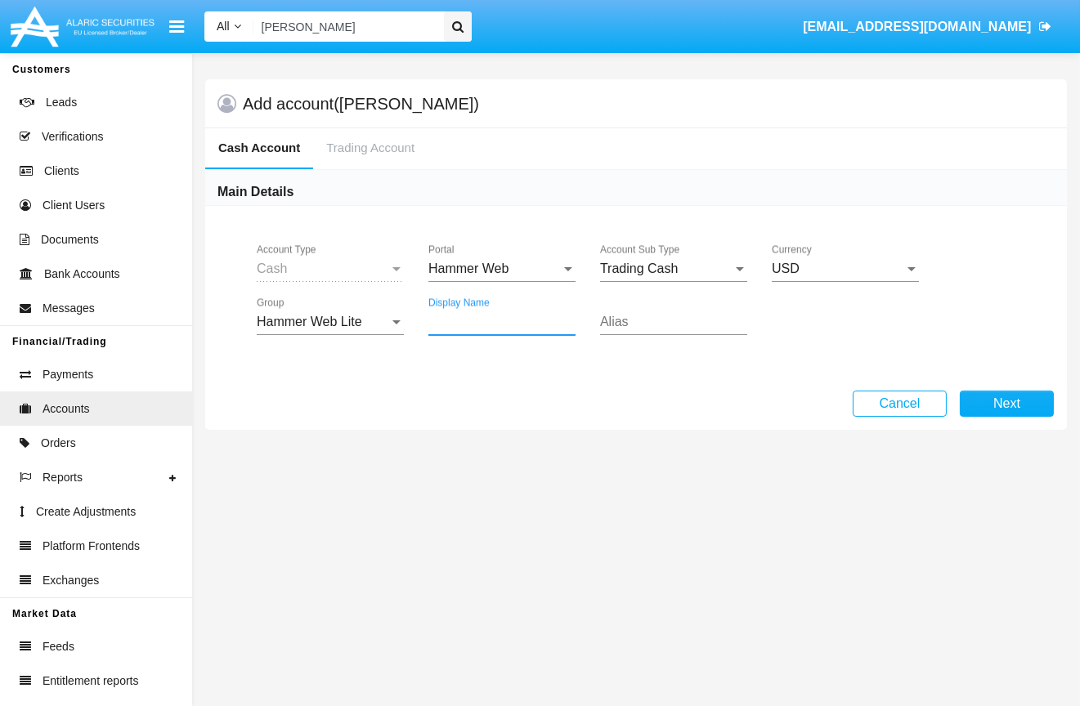
click at [485, 328] on input "Display Name" at bounding box center [501, 322] width 147 height 15
click at [992, 409] on button "Next" at bounding box center [1007, 404] width 94 height 26
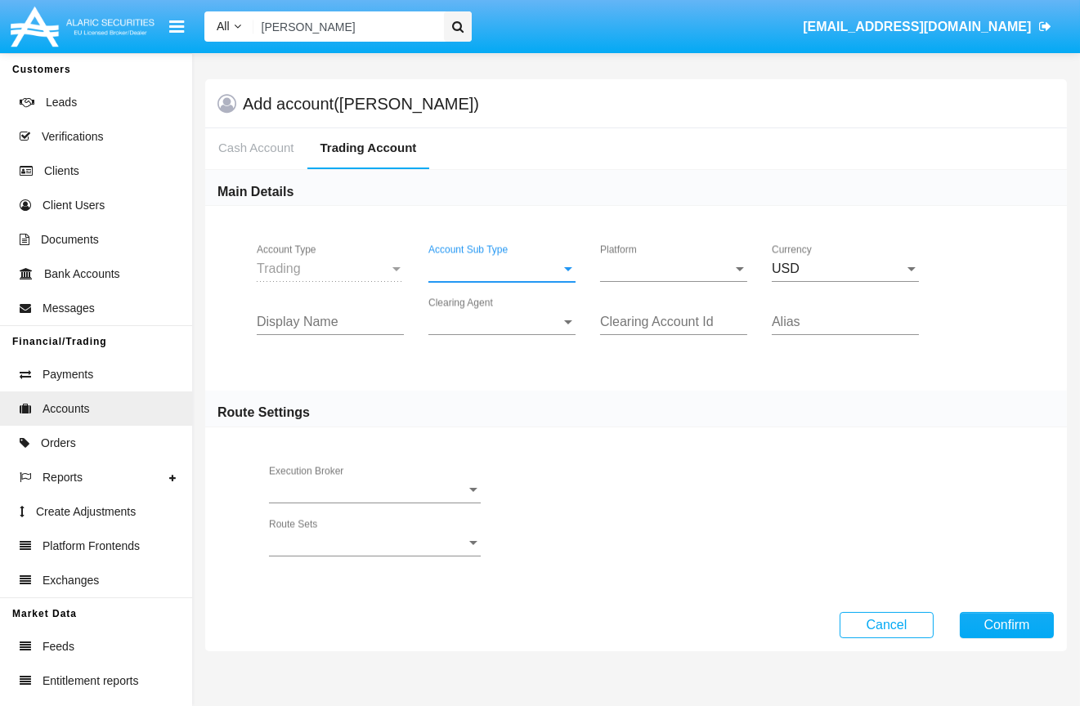
click at [554, 273] on span "Account Sub Type" at bounding box center [494, 269] width 132 height 15
click at [540, 287] on span "Trading" at bounding box center [501, 281] width 147 height 39
click at [666, 275] on span "Platform" at bounding box center [666, 269] width 132 height 15
click at [666, 275] on span "Hammer Lite" at bounding box center [673, 281] width 147 height 39
click at [325, 317] on input "Display Name" at bounding box center [330, 322] width 147 height 15
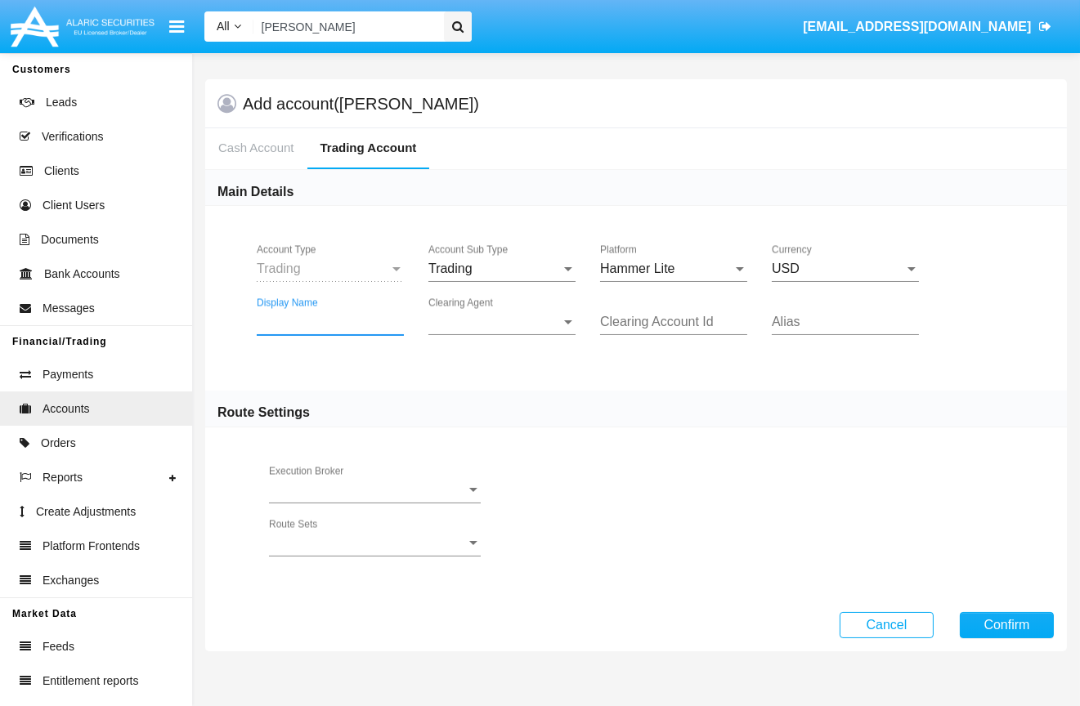
click at [486, 338] on div "Clearing Agent Clearing Agent" at bounding box center [501, 324] width 147 height 53
click at [494, 321] on span "Clearing Agent" at bounding box center [494, 322] width 132 height 15
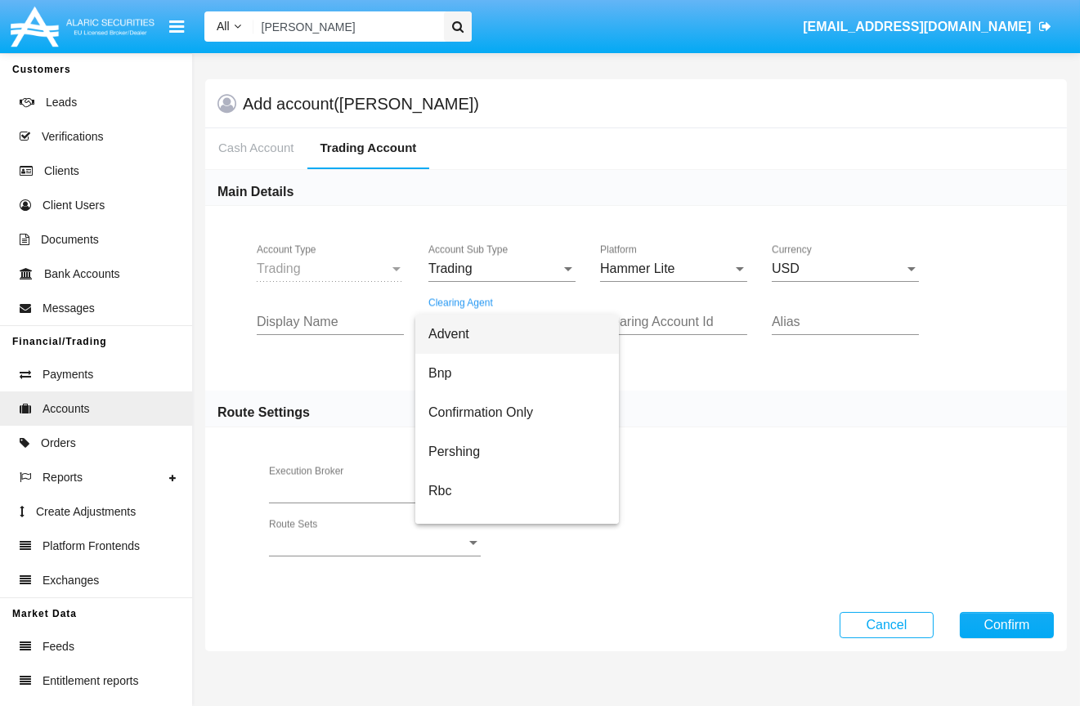
click at [494, 322] on span "Advent" at bounding box center [516, 334] width 177 height 39
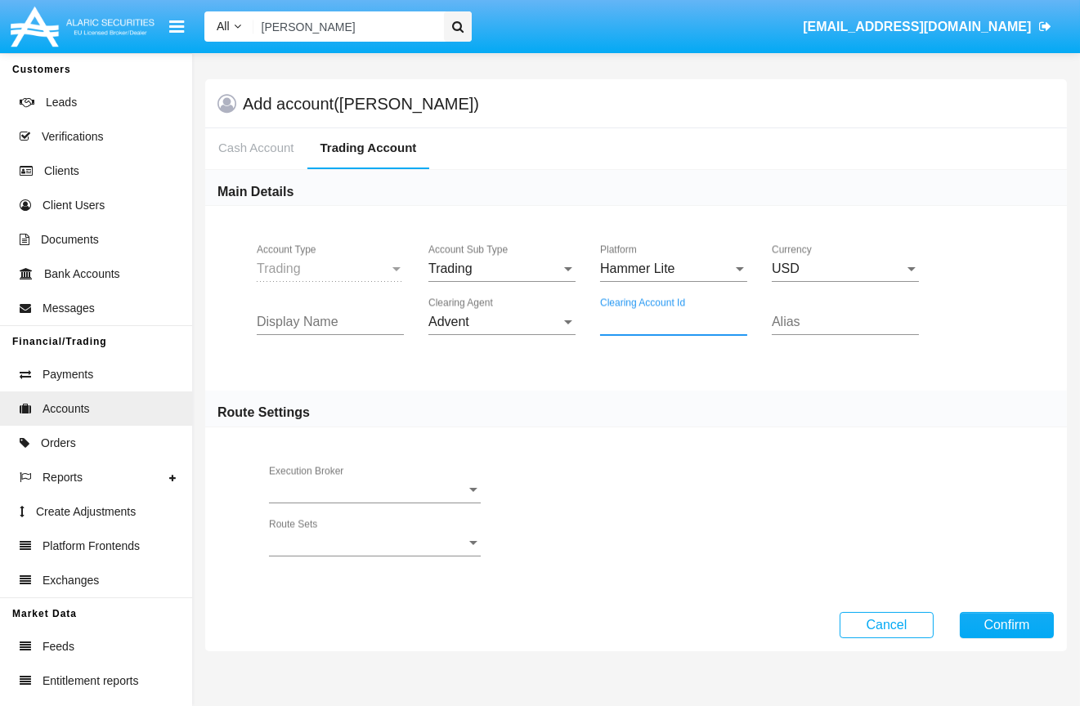
click at [665, 319] on input "Clearing Account Id" at bounding box center [673, 322] width 147 height 15
type input "sms"
click at [1005, 626] on button "Confirm" at bounding box center [1007, 625] width 94 height 26
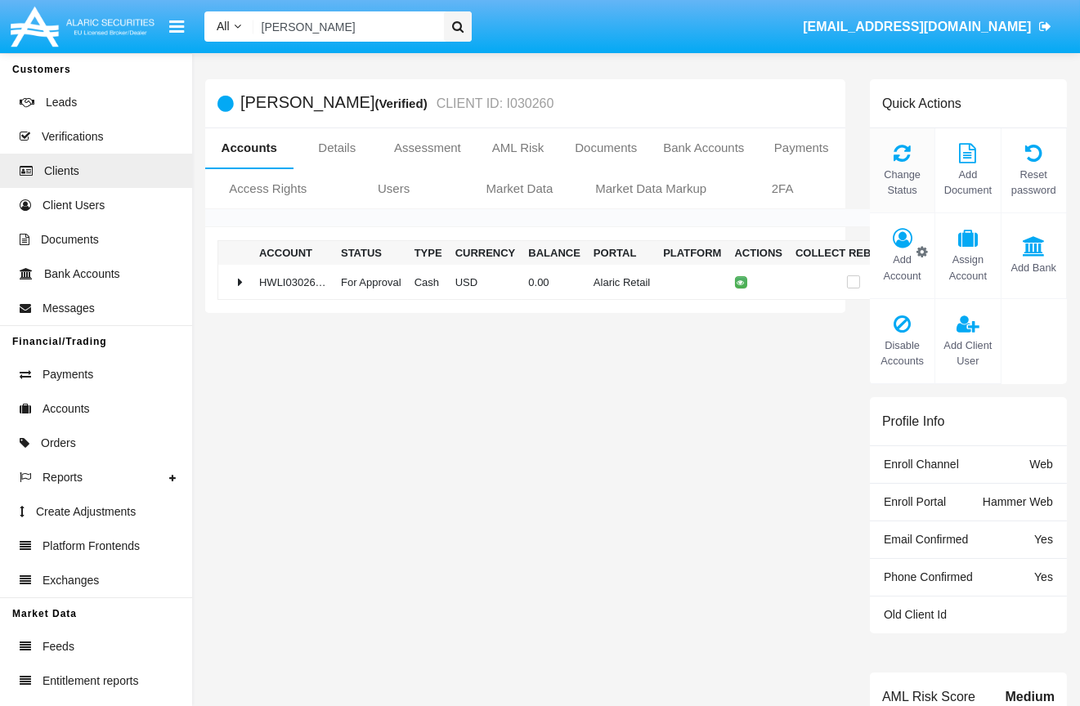
click at [919, 183] on span "Change Status" at bounding box center [902, 182] width 48 height 31
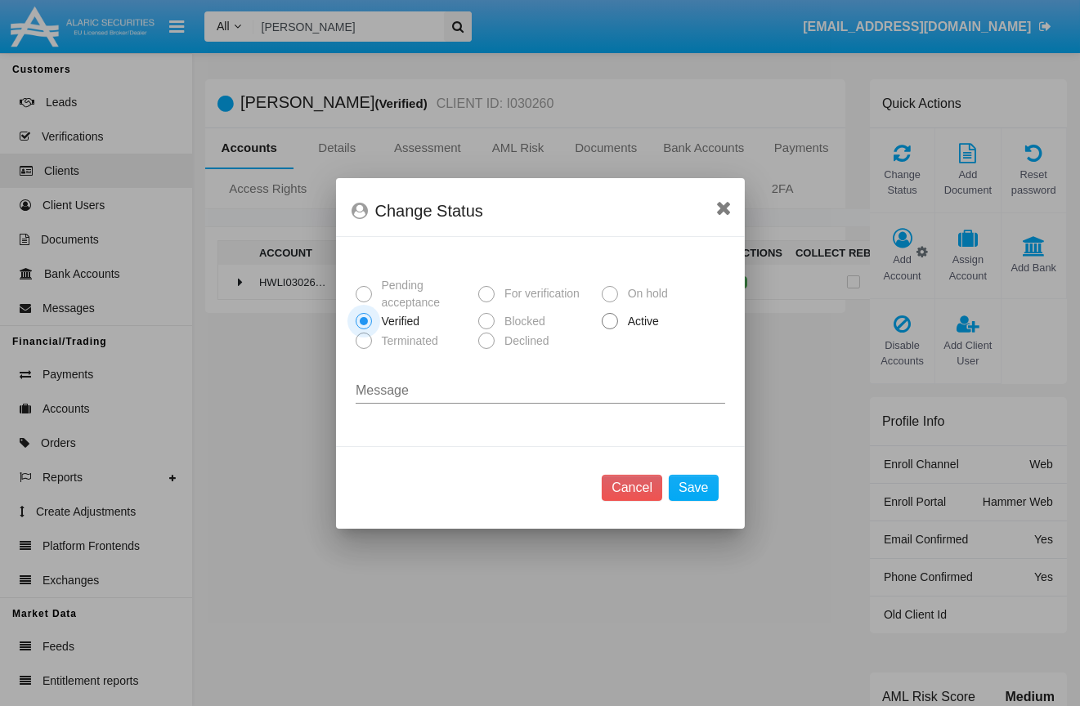
click at [657, 324] on span "Active" at bounding box center [640, 321] width 45 height 17
click at [610, 329] on input "Active" at bounding box center [609, 329] width 1 height 1
radio input "true"
click at [705, 479] on button "Save" at bounding box center [693, 488] width 49 height 26
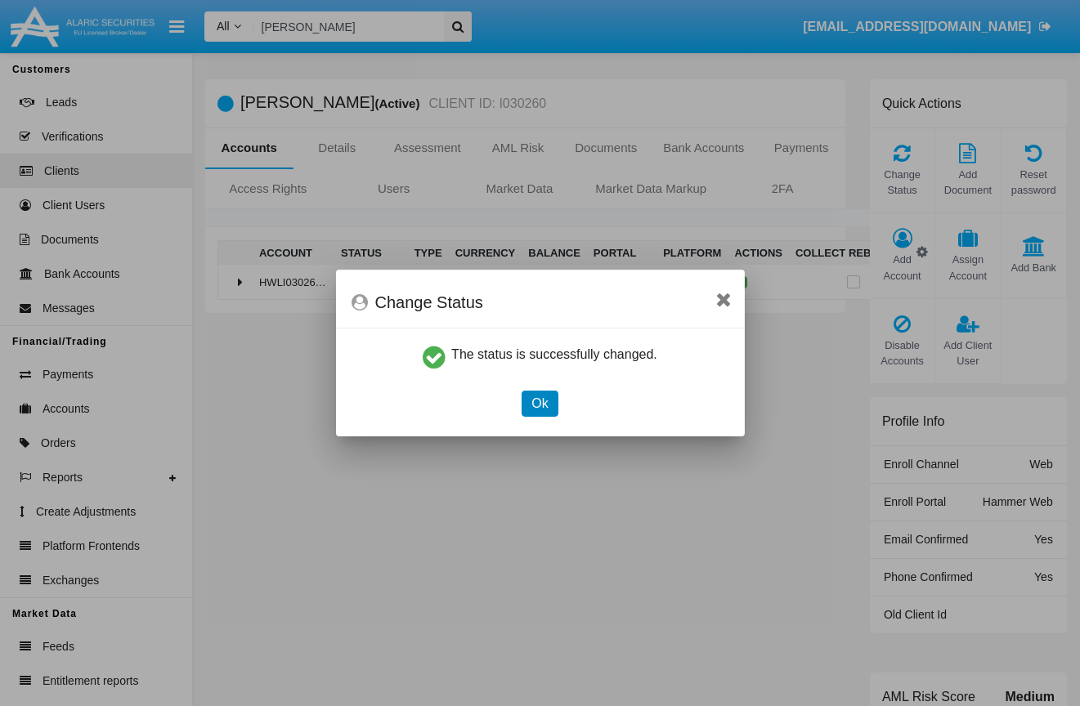
click at [528, 402] on button "Ok" at bounding box center [540, 404] width 36 height 26
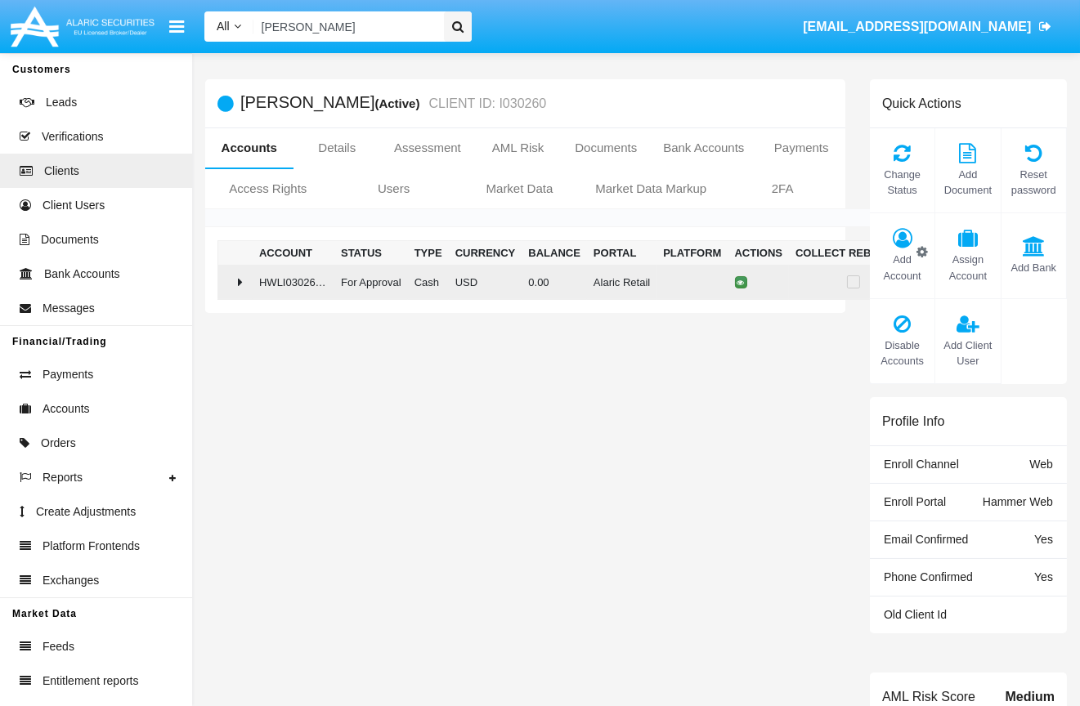
click at [745, 280] on icon at bounding box center [740, 282] width 7 height 7
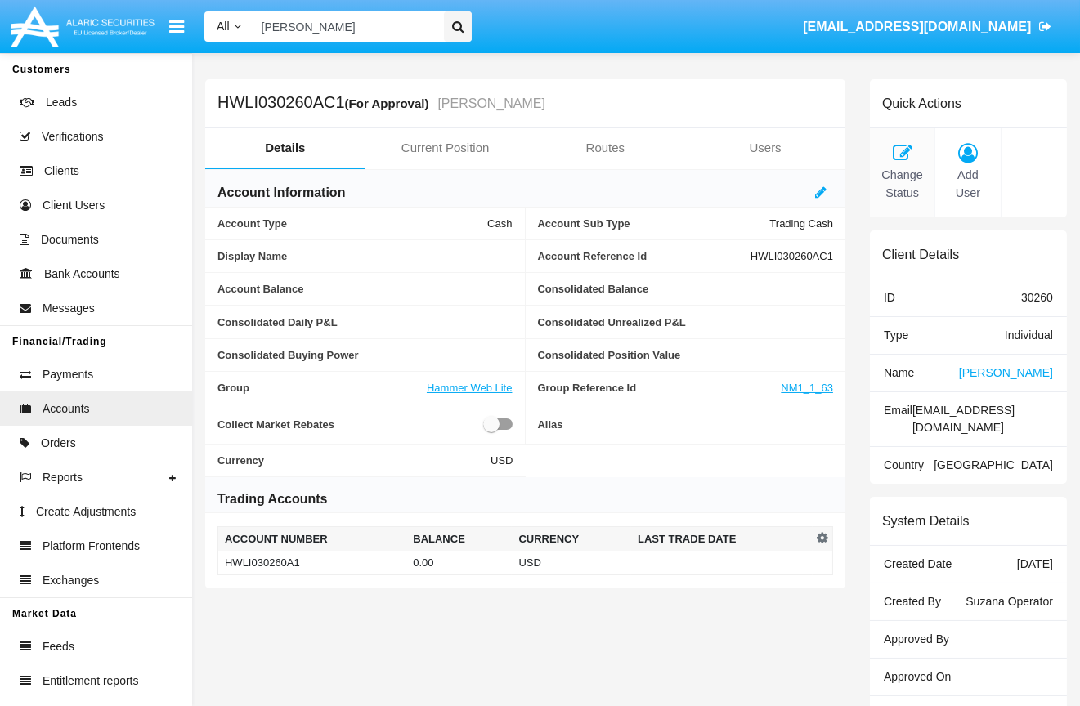
click at [910, 155] on icon at bounding box center [902, 153] width 48 height 20
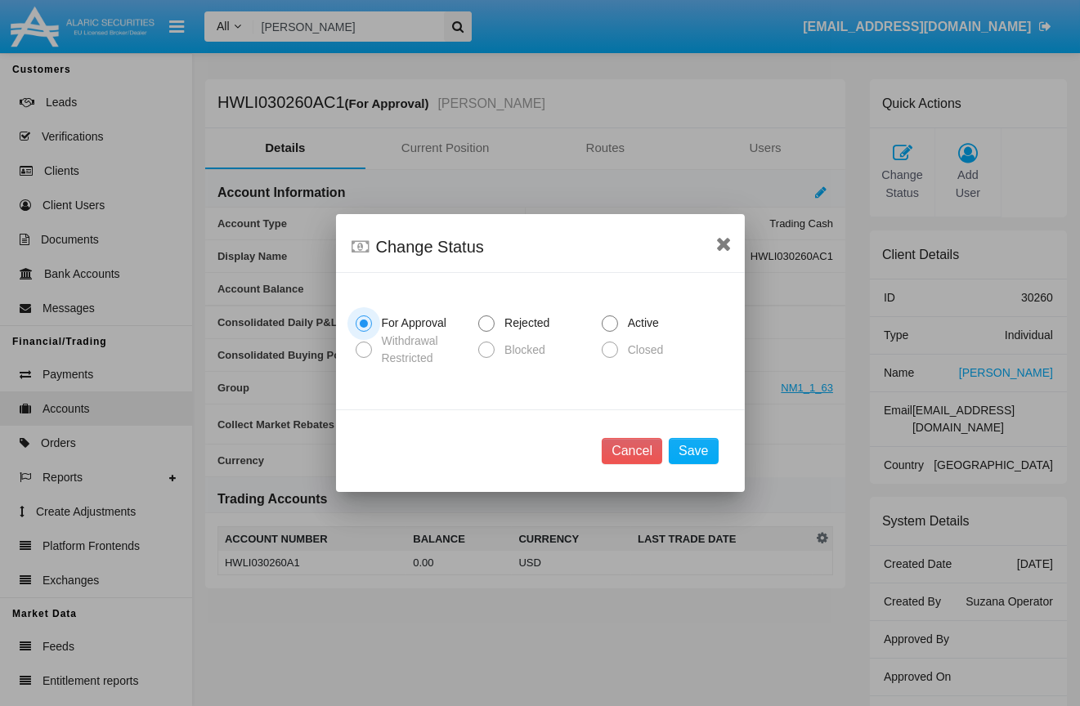
click at [625, 320] on span "Active" at bounding box center [640, 323] width 45 height 17
click at [610, 332] on input "Active" at bounding box center [609, 332] width 1 height 1
radio input "true"
click at [696, 447] on button "Save" at bounding box center [693, 451] width 49 height 26
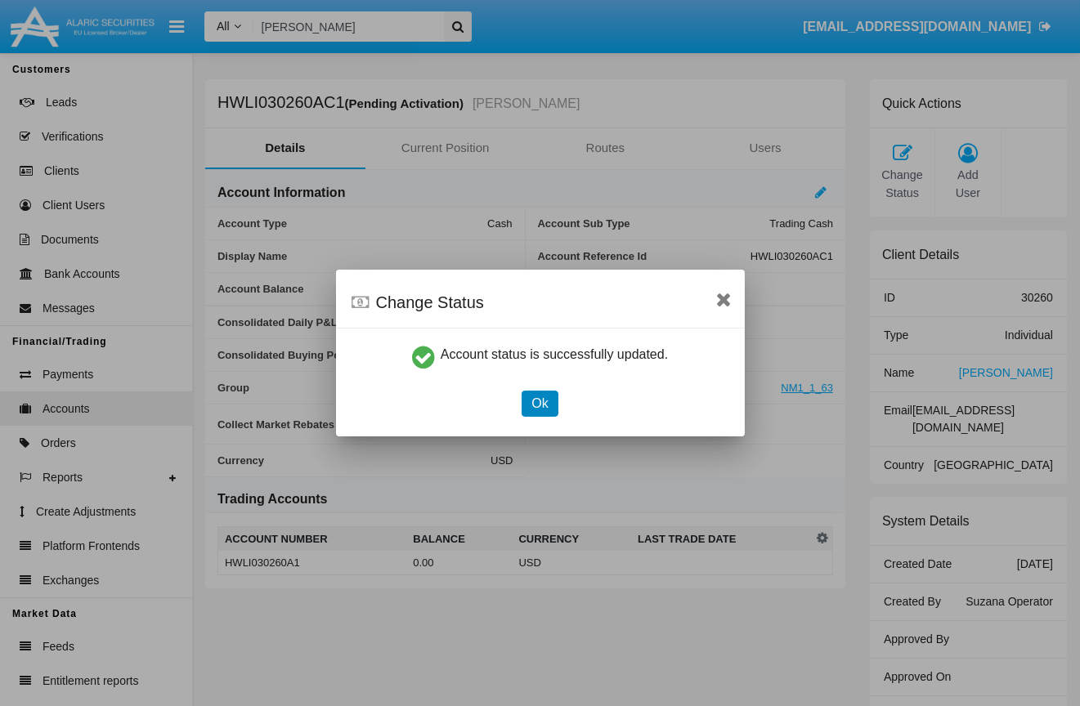
click at [552, 406] on button "Ok" at bounding box center [540, 404] width 36 height 26
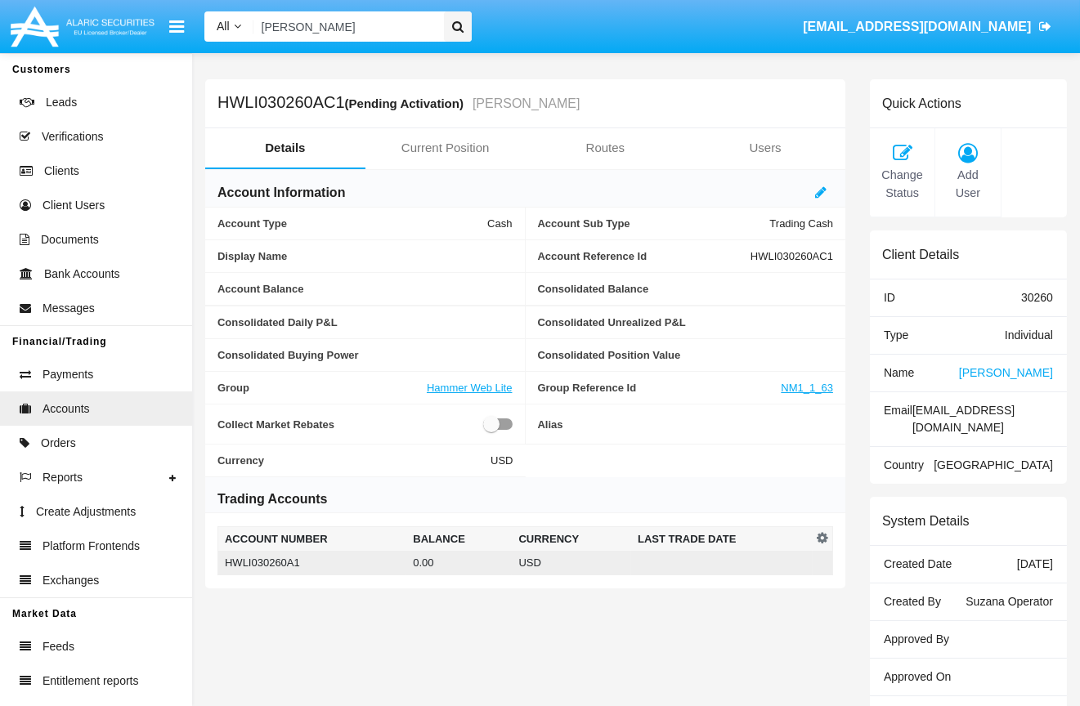
click at [579, 562] on td "USD" at bounding box center [571, 563] width 119 height 25
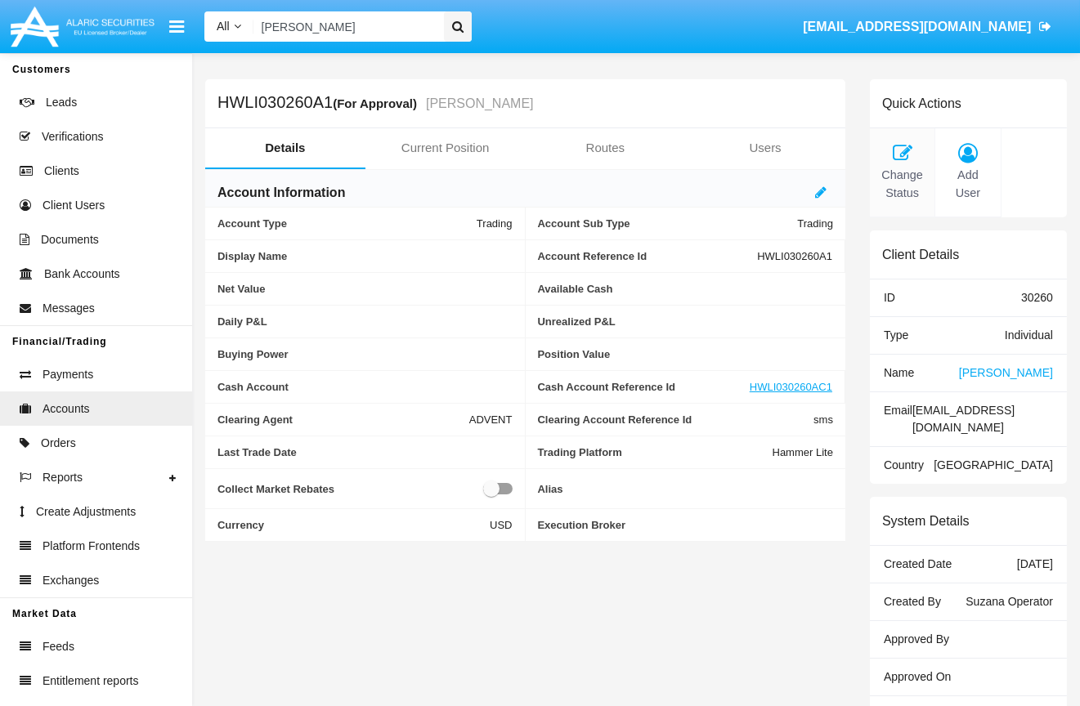
click at [900, 151] on icon at bounding box center [902, 153] width 48 height 20
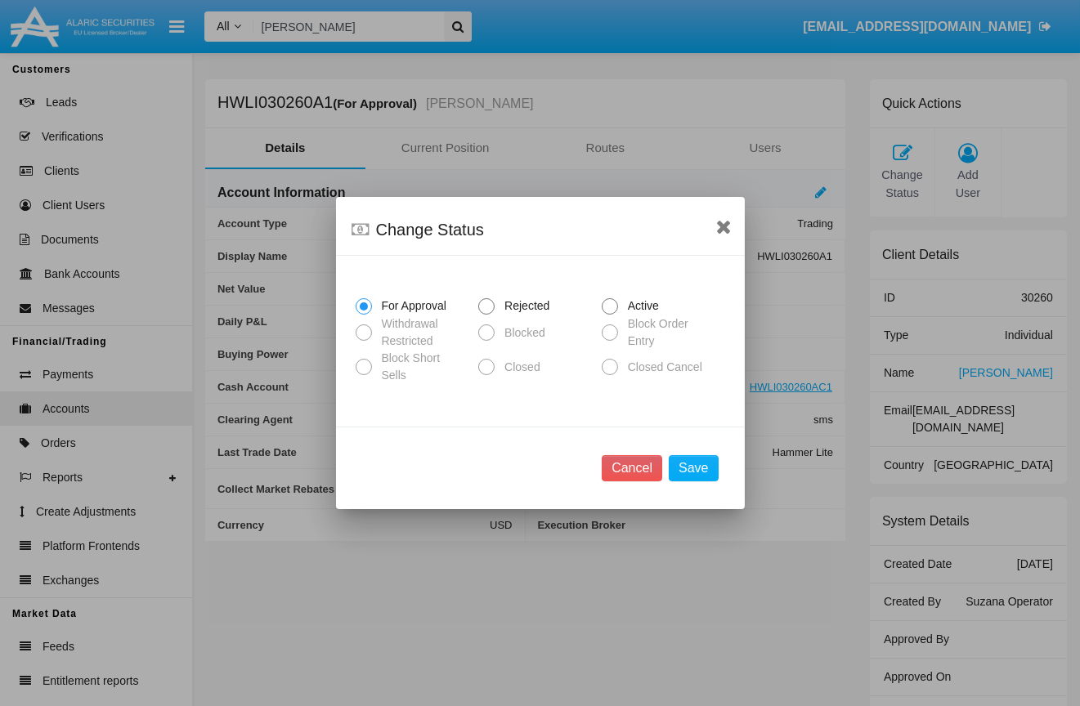
click at [642, 308] on span "Active" at bounding box center [640, 306] width 45 height 17
click at [610, 315] on input "Active" at bounding box center [609, 315] width 1 height 1
radio input "true"
click at [705, 472] on button "Save" at bounding box center [693, 468] width 49 height 26
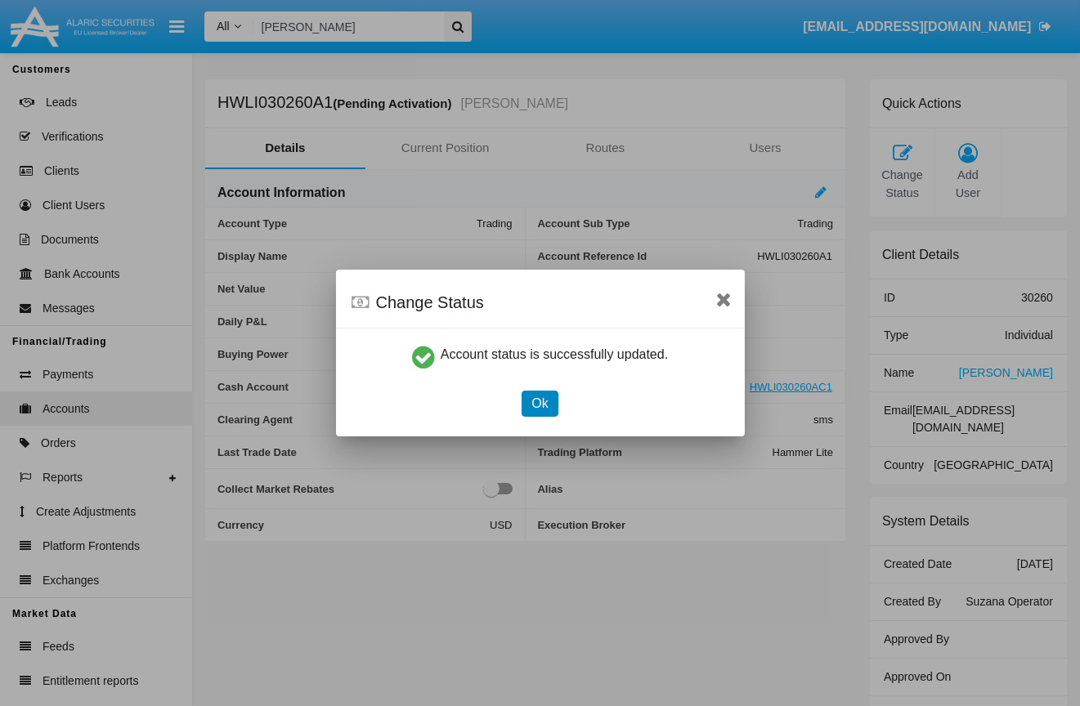
click at [541, 409] on button "Ok" at bounding box center [540, 404] width 36 height 26
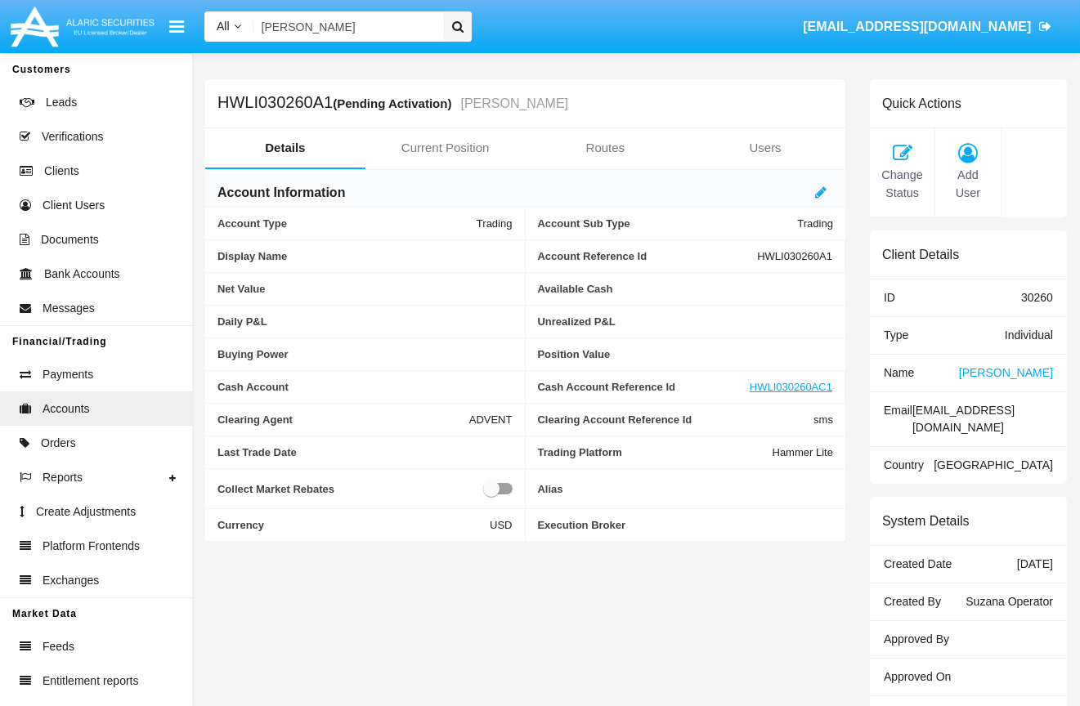
click at [1028, 374] on span "[PERSON_NAME]" at bounding box center [1006, 372] width 94 height 13
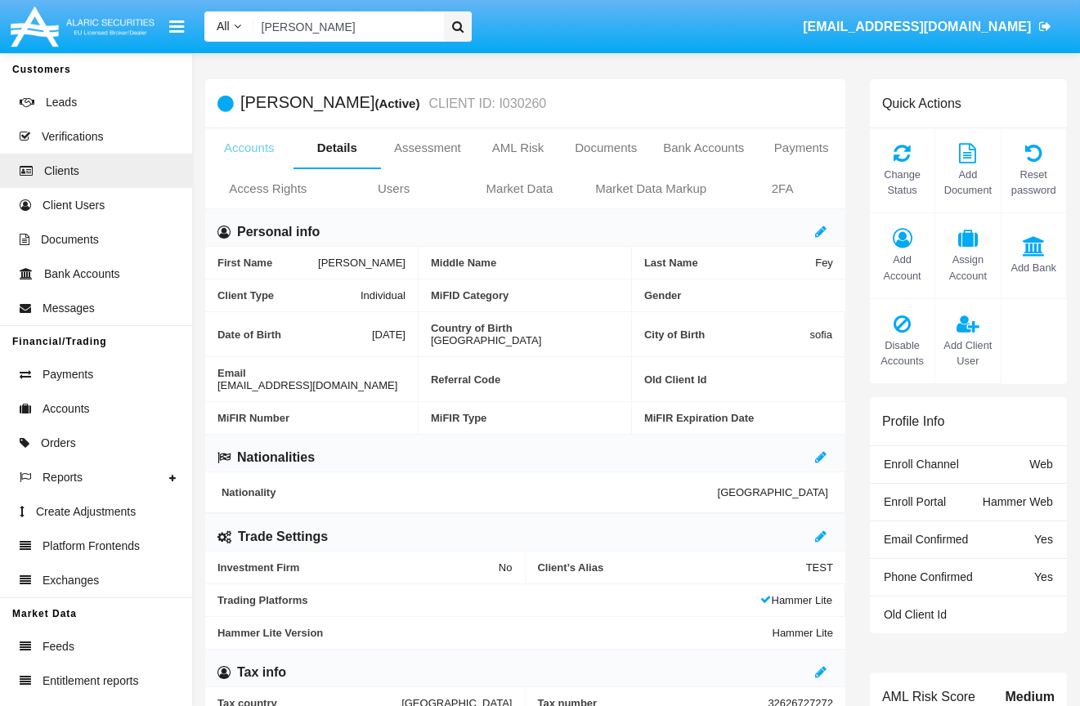
click at [227, 155] on link "Accounts" at bounding box center [249, 147] width 88 height 39
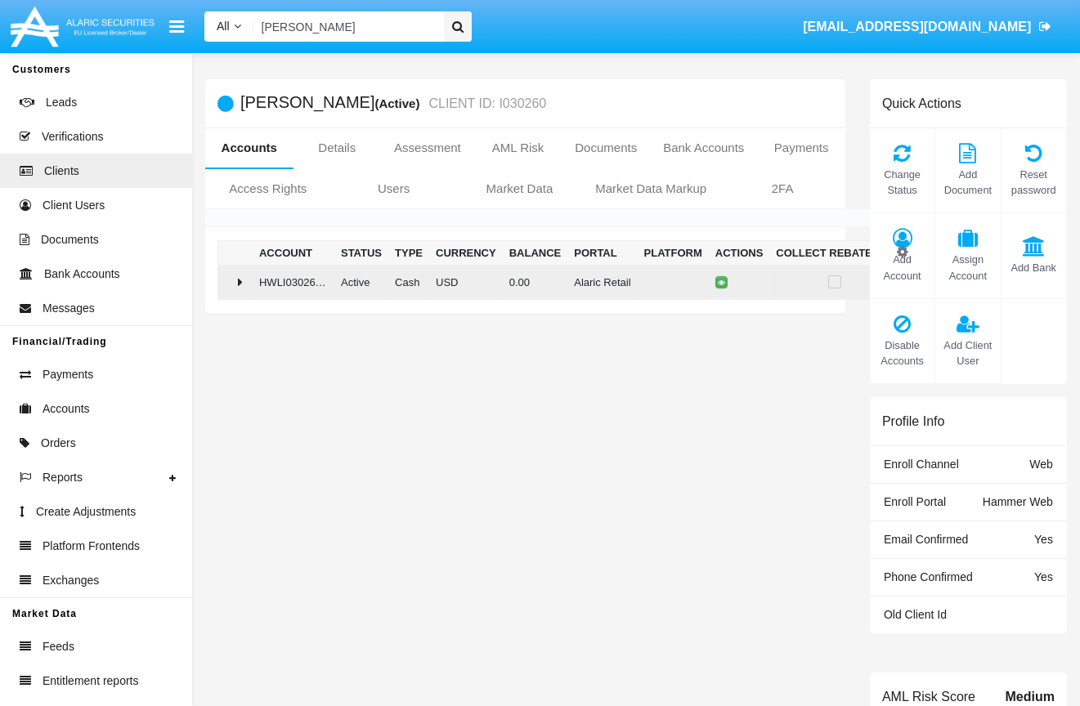
click at [239, 284] on icon at bounding box center [240, 281] width 5 height 13
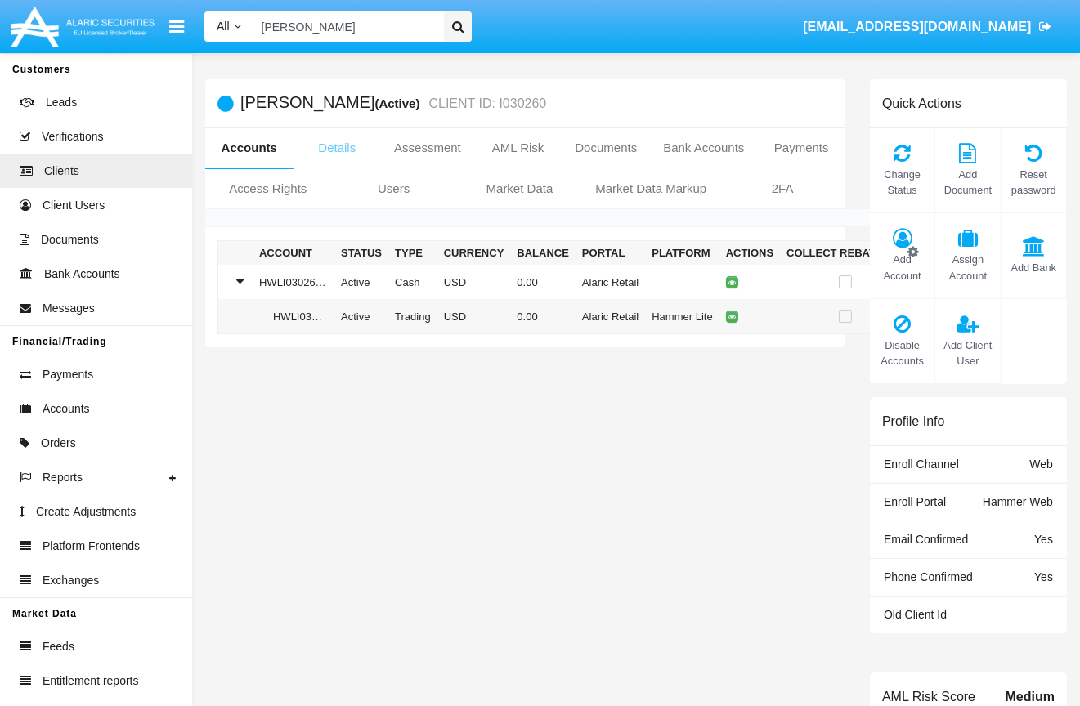
click at [337, 145] on link "Details" at bounding box center [337, 147] width 88 height 39
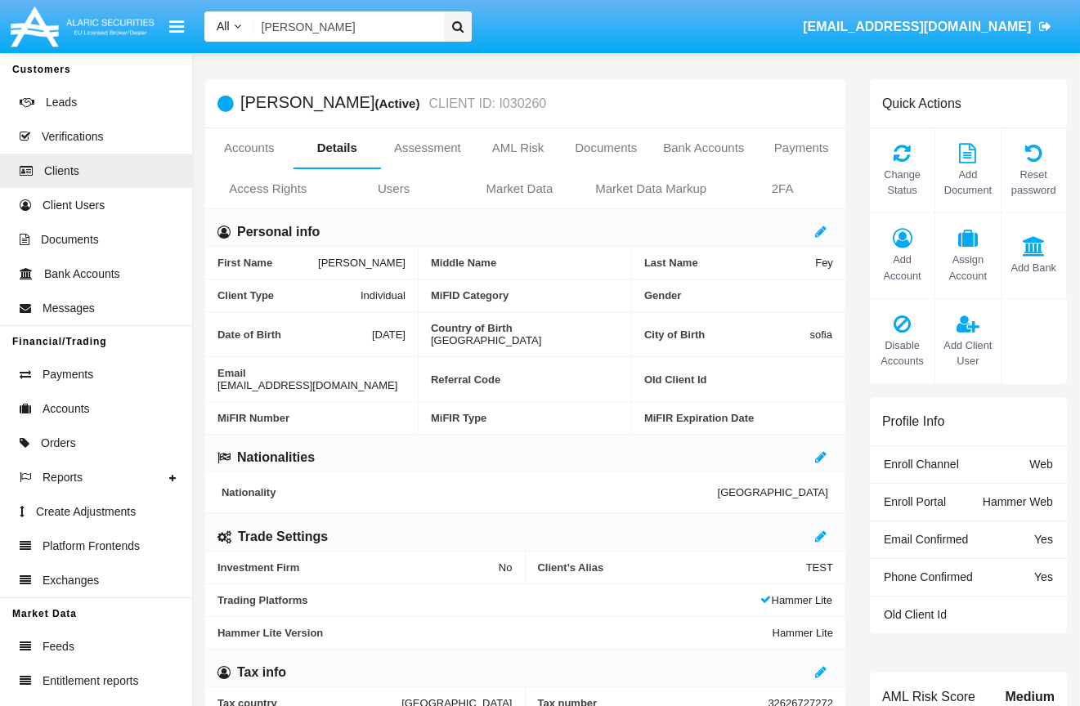
click at [273, 379] on span "[EMAIL_ADDRESS][DOMAIN_NAME]" at bounding box center [307, 385] width 180 height 12
copy span "[EMAIL_ADDRESS][DOMAIN_NAME]"
click at [789, 146] on link "Payments" at bounding box center [801, 147] width 88 height 39
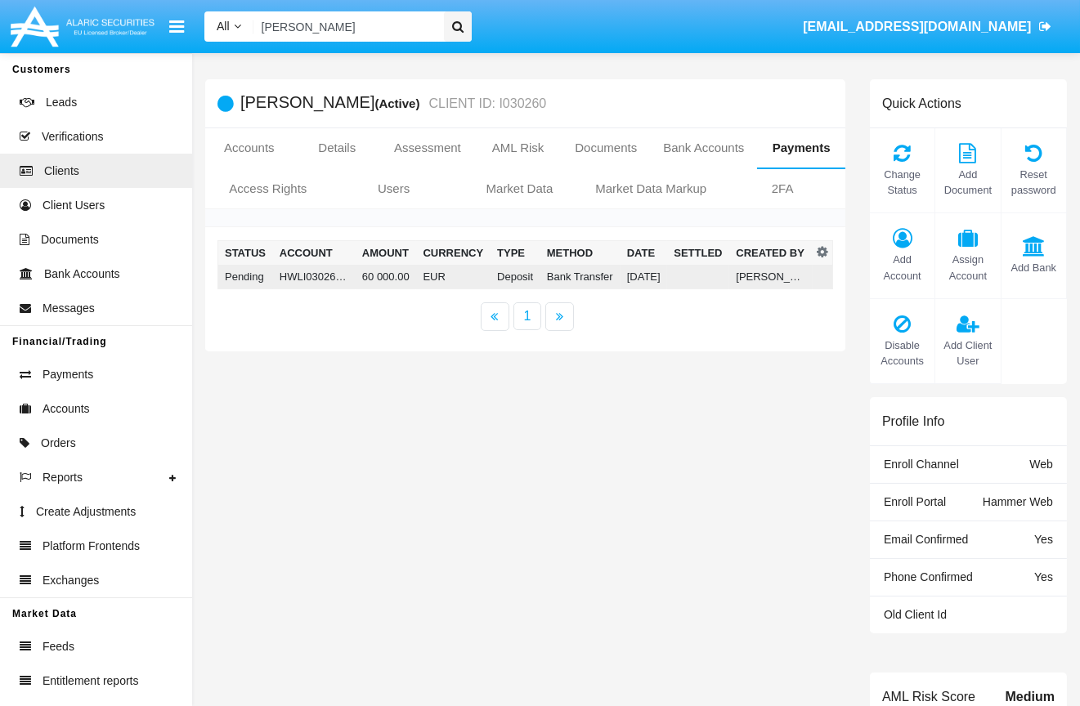
click at [553, 271] on td "Bank Transfer" at bounding box center [580, 277] width 80 height 25
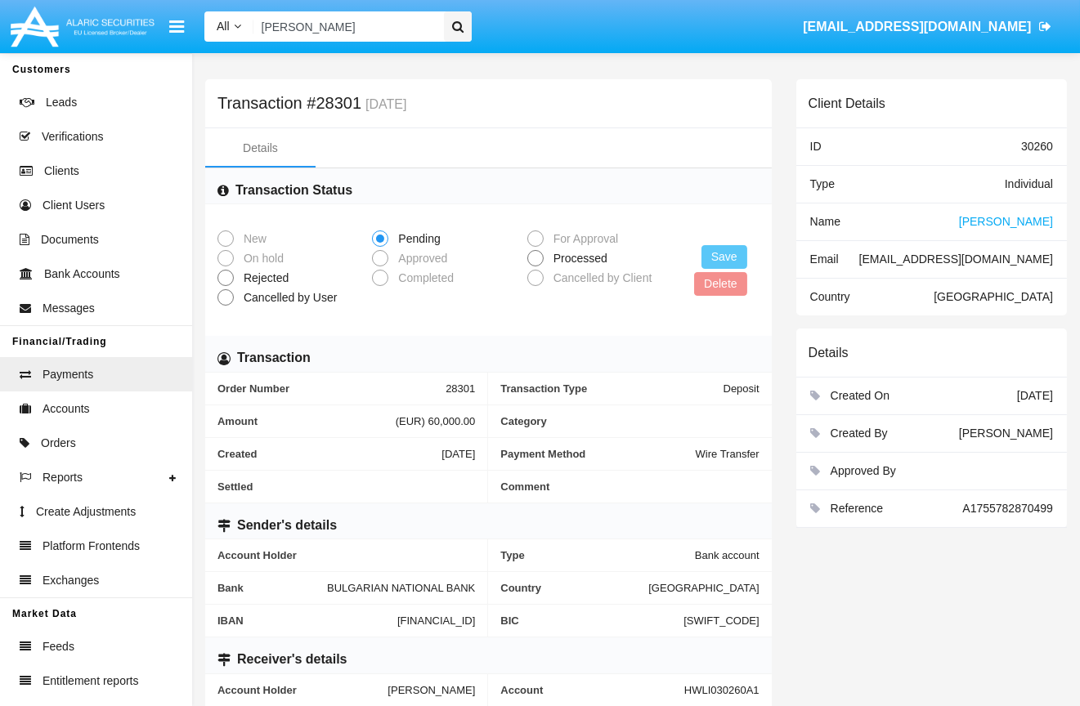
click at [587, 258] on span "Processed" at bounding box center [578, 258] width 68 height 17
click at [535, 266] on input "Processed" at bounding box center [535, 266] width 1 height 1
radio input "true"
click at [748, 263] on div "Save Delete" at bounding box center [720, 270] width 77 height 51
click at [714, 259] on button "Save" at bounding box center [724, 257] width 46 height 24
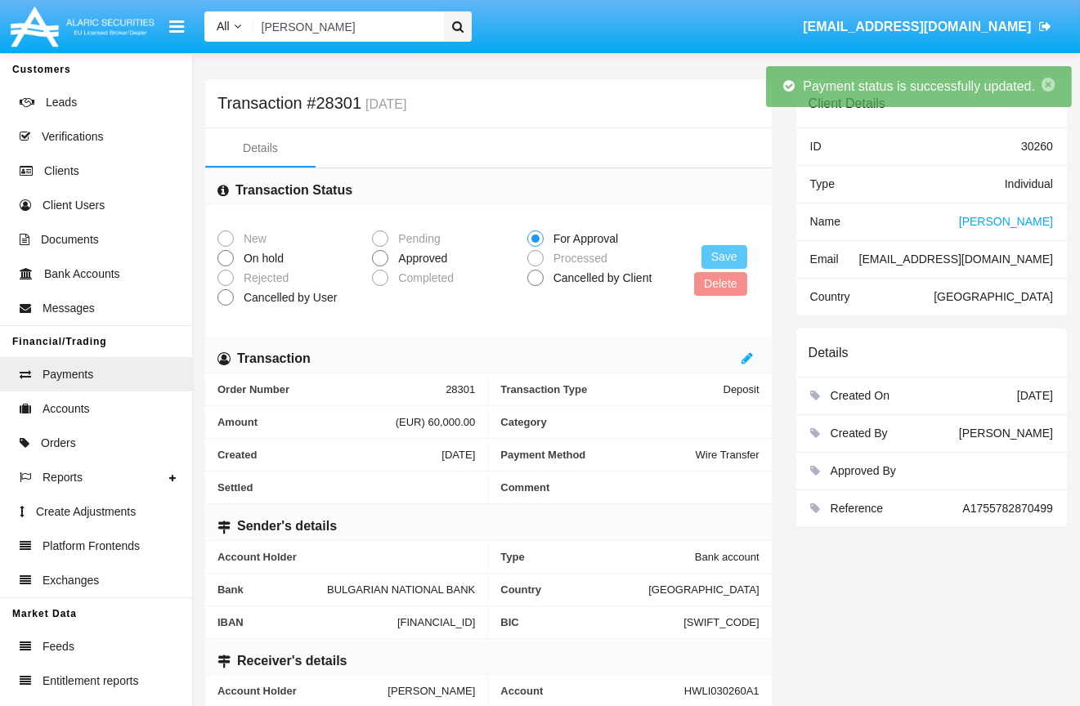
click at [432, 261] on span "Approved" at bounding box center [419, 258] width 63 height 17
click at [380, 266] on input "Approved" at bounding box center [379, 266] width 1 height 1
radio input "true"
click at [734, 262] on button "Save" at bounding box center [724, 257] width 46 height 24
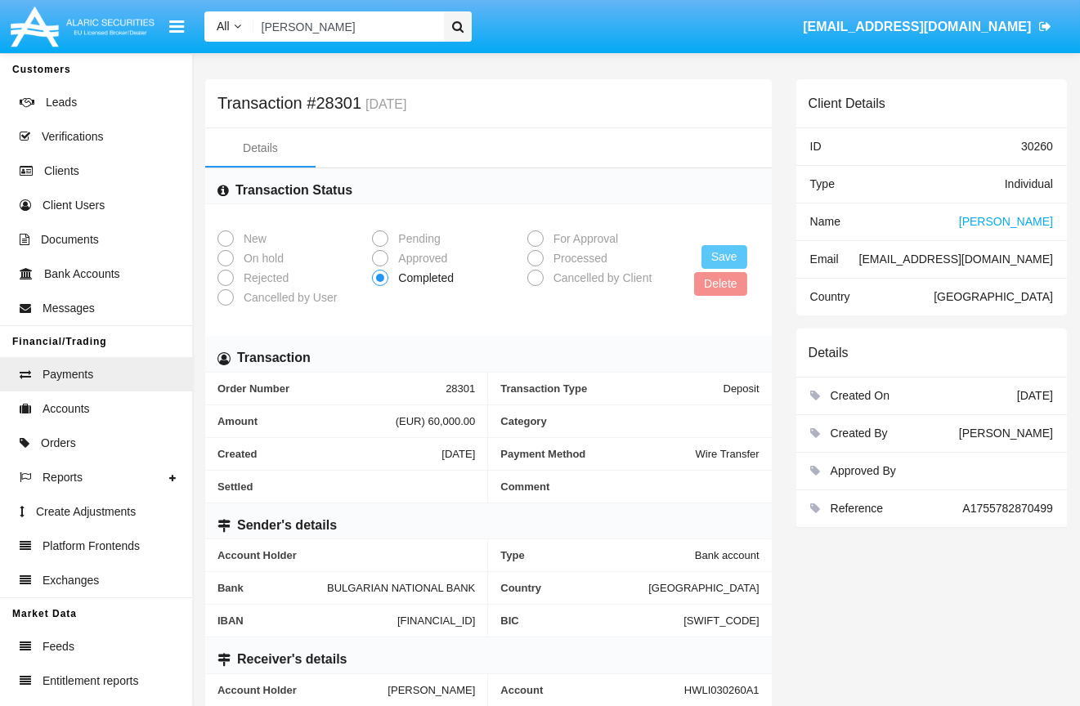
scroll to position [21, 0]
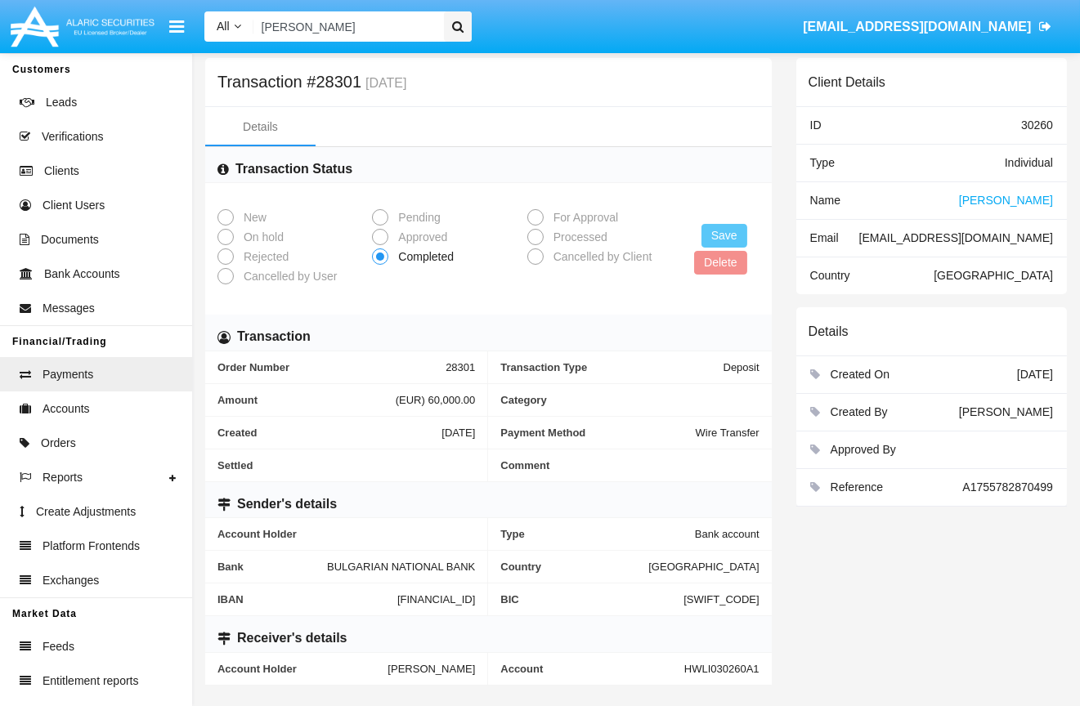
click at [731, 664] on span "HWLI030260A1" at bounding box center [721, 669] width 75 height 12
click at [732, 665] on span "HWLI030260A1" at bounding box center [721, 669] width 75 height 12
copy span "HWLI030260A1"
